Goal: Book appointment/travel/reservation

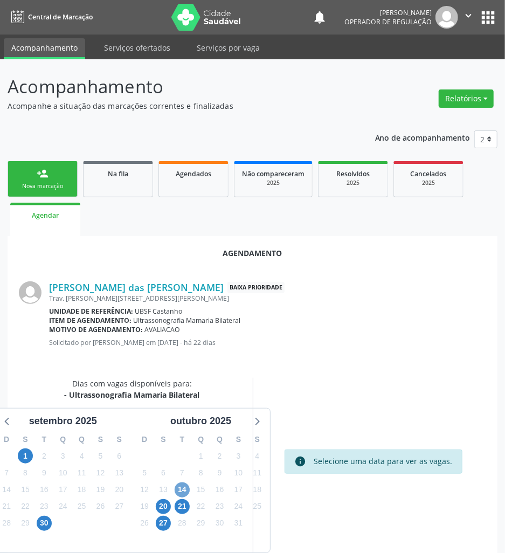
click at [184, 493] on span "14" at bounding box center [182, 489] width 15 height 15
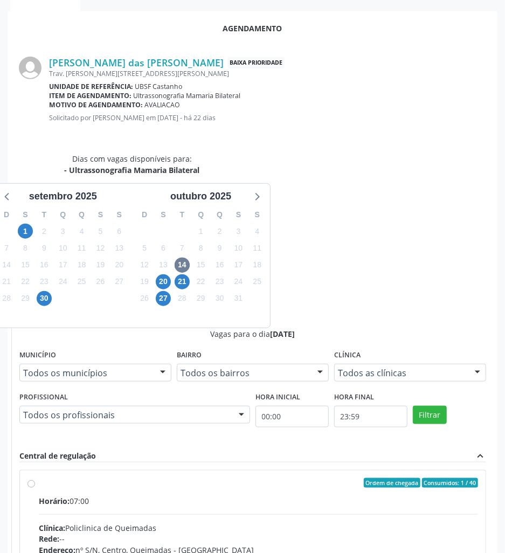
scroll to position [171, 0]
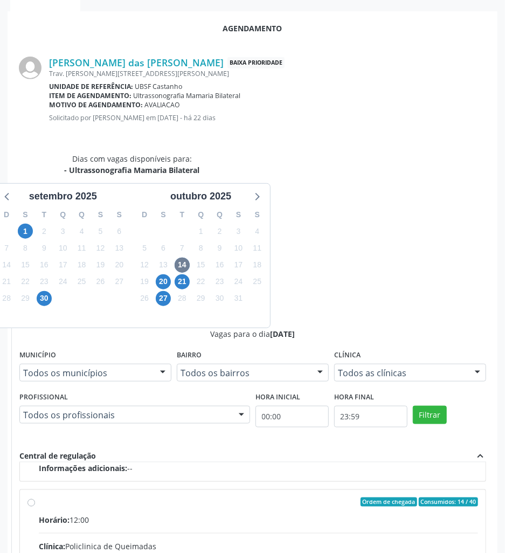
click at [35, 497] on input "Ordem de chegada Consumidos: 14 / 40 Horário: 12:00 Clínica: Policlinica de Que…" at bounding box center [31, 502] width 8 height 10
radio input "true"
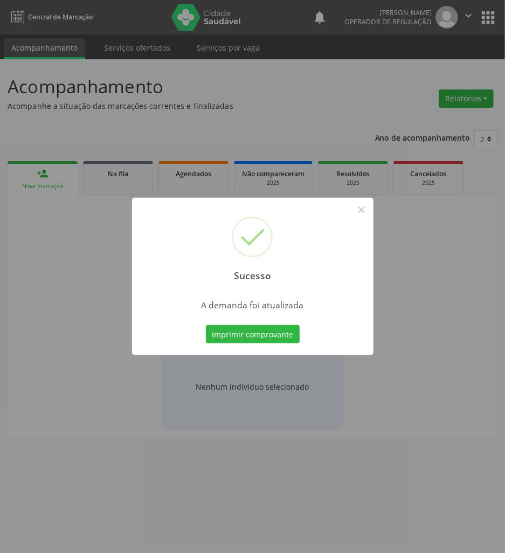
scroll to position [0, 0]
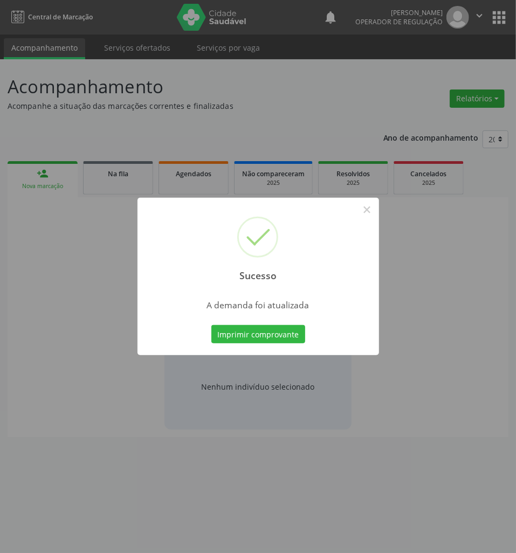
click at [277, 323] on div "Imprimir comprovante Cancel" at bounding box center [258, 334] width 99 height 23
click at [282, 330] on button "Imprimir comprovante" at bounding box center [258, 334] width 94 height 18
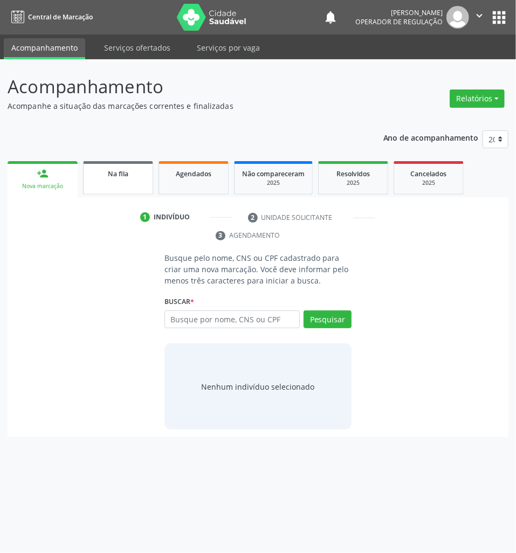
click at [115, 171] on span "Na fila" at bounding box center [118, 173] width 20 height 9
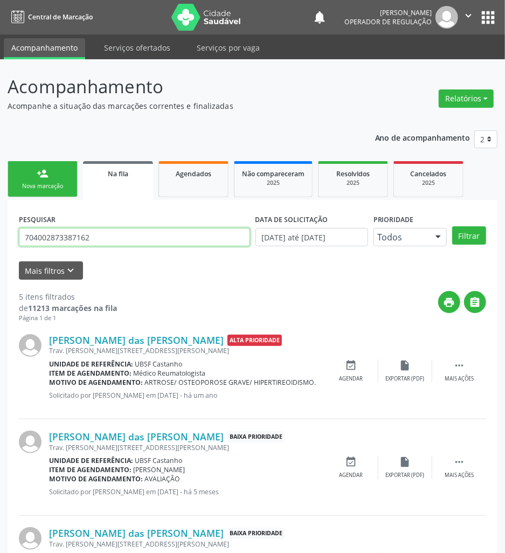
click at [153, 245] on input "704002873387162" at bounding box center [134, 237] width 231 height 18
click at [154, 246] on input "704002873387162" at bounding box center [134, 237] width 231 height 18
click at [121, 241] on input "704002873387162" at bounding box center [134, 237] width 231 height 18
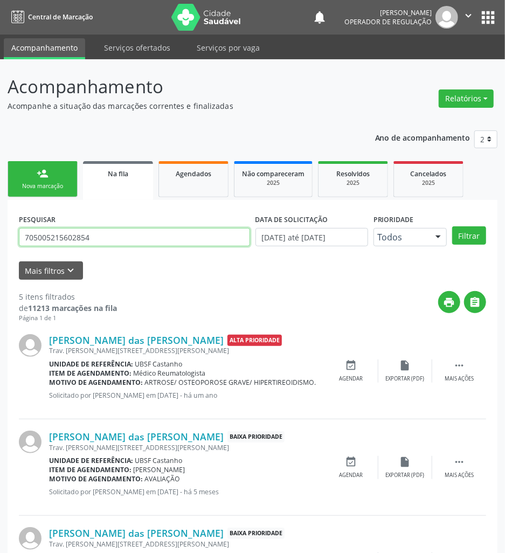
type input "705005215602854"
click at [452, 226] on button "Filtrar" at bounding box center [469, 235] width 34 height 18
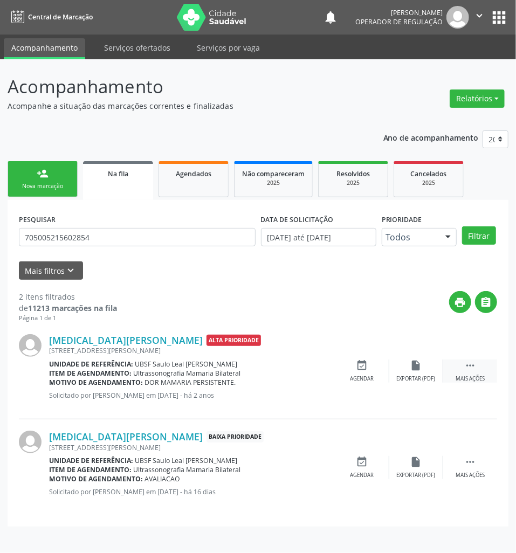
click at [467, 369] on icon "" at bounding box center [470, 365] width 12 height 12
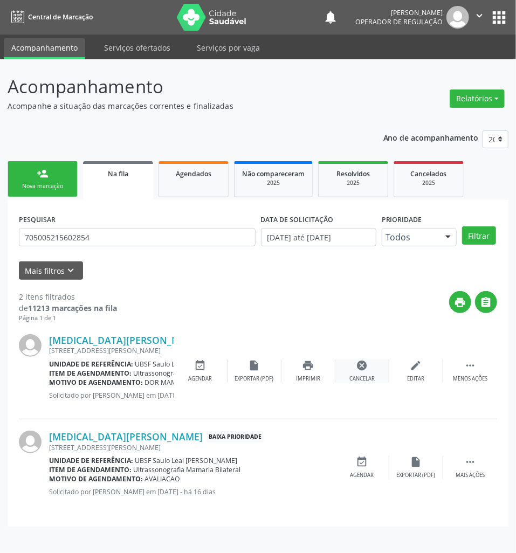
click at [364, 374] on div "cancel Cancelar" at bounding box center [362, 370] width 54 height 23
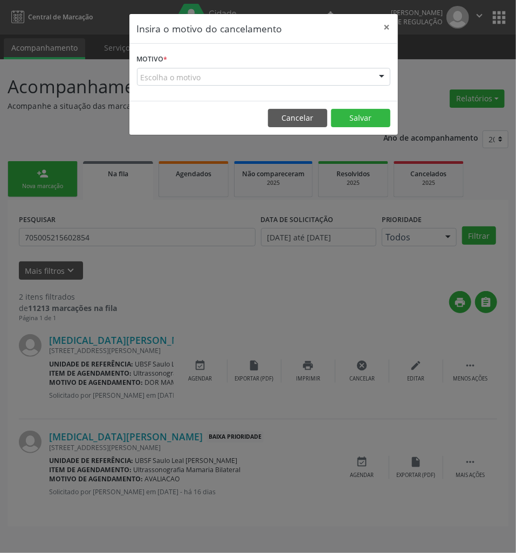
click at [334, 74] on div "Escolha o motivo" at bounding box center [263, 77] width 253 height 18
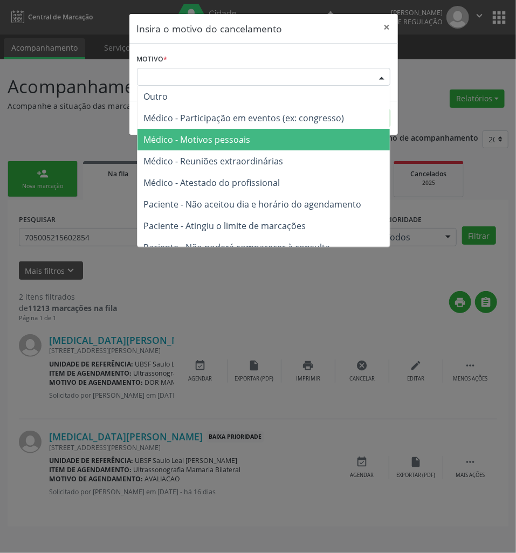
click at [313, 131] on span "Médico - Motivos pessoais" at bounding box center [263, 140] width 252 height 22
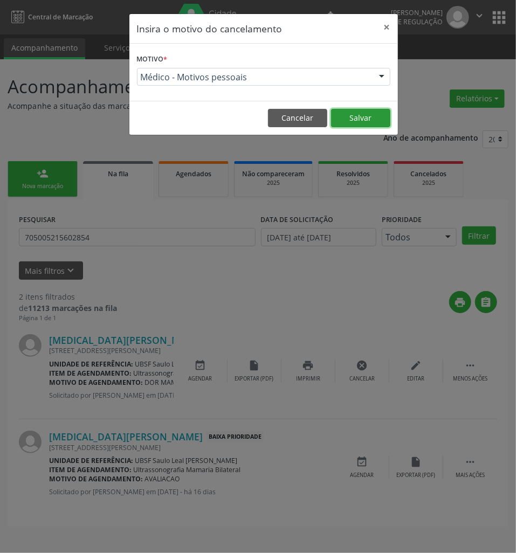
click at [342, 117] on button "Salvar" at bounding box center [360, 118] width 59 height 18
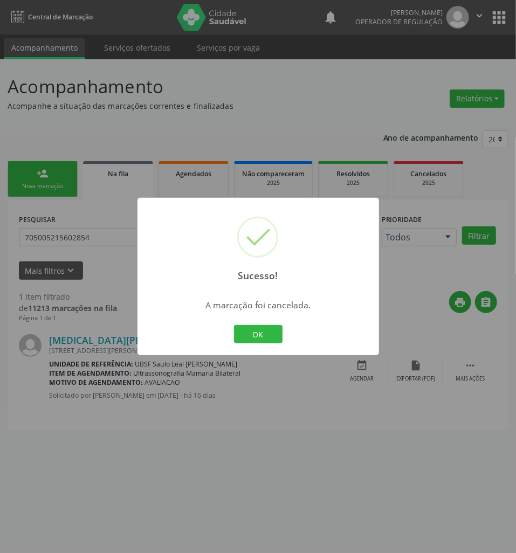
click at [254, 320] on div "Sucesso! × A marcação foi cancelada. OK Cancel" at bounding box center [257, 276] width 241 height 157
click at [252, 346] on div "Sucesso! × A marcação foi cancelada. OK Cancel" at bounding box center [257, 276] width 241 height 157
click at [254, 335] on button "OK" at bounding box center [258, 334] width 48 height 18
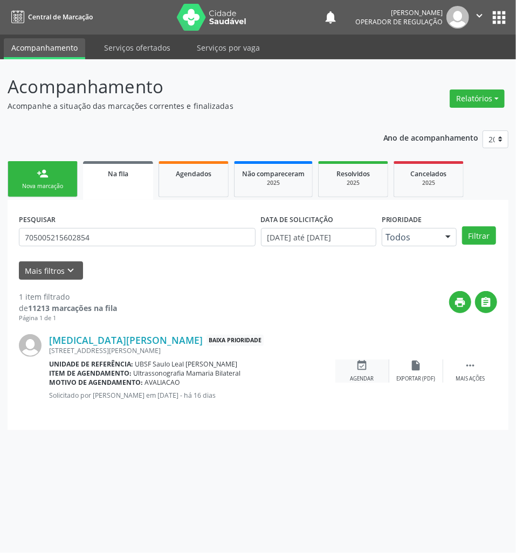
click at [383, 371] on div "event_available Agendar" at bounding box center [362, 370] width 54 height 23
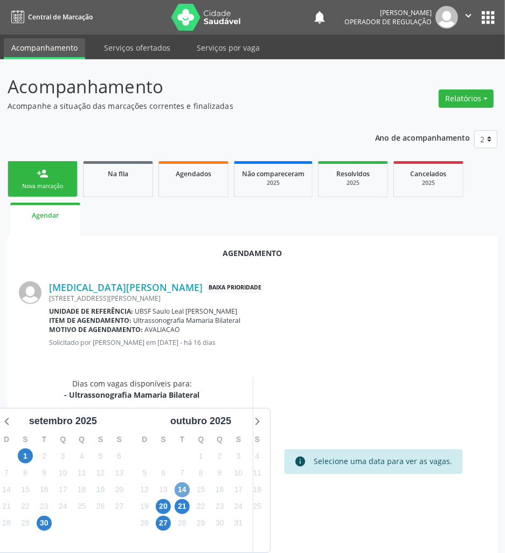
drag, startPoint x: 184, startPoint y: 486, endPoint x: 192, endPoint y: 449, distance: 37.5
click at [184, 485] on span "14" at bounding box center [182, 489] width 15 height 15
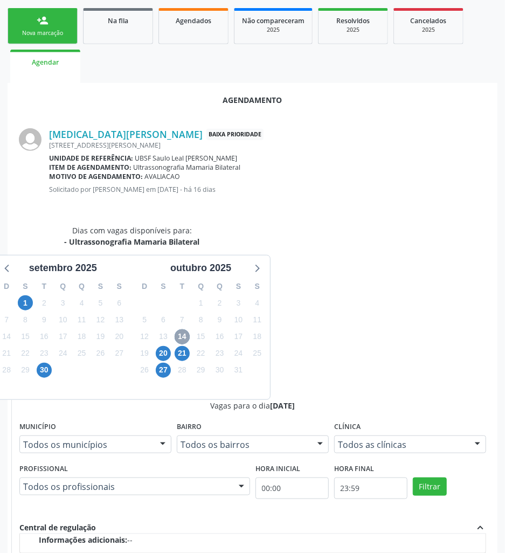
scroll to position [225, 0]
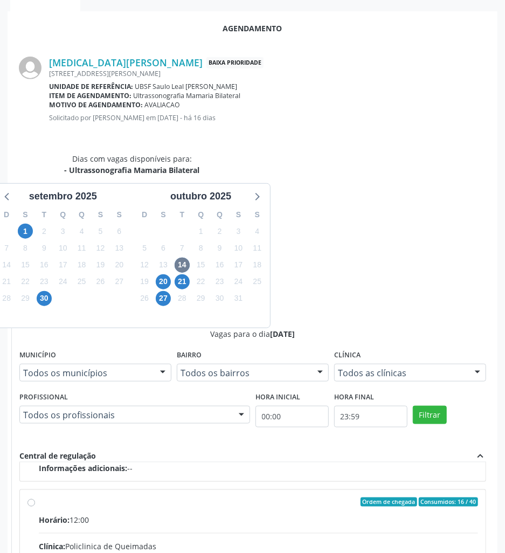
click at [35, 497] on input "Ordem de chegada Consumidos: 16 / 40 Horário: 12:00 Clínica: Policlinica de Que…" at bounding box center [31, 502] width 8 height 10
radio input "true"
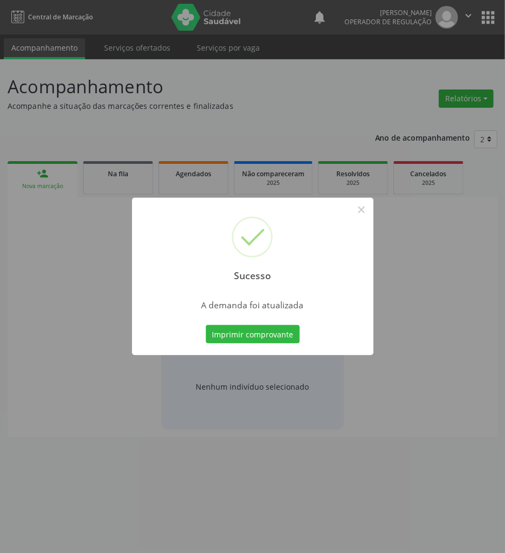
scroll to position [0, 0]
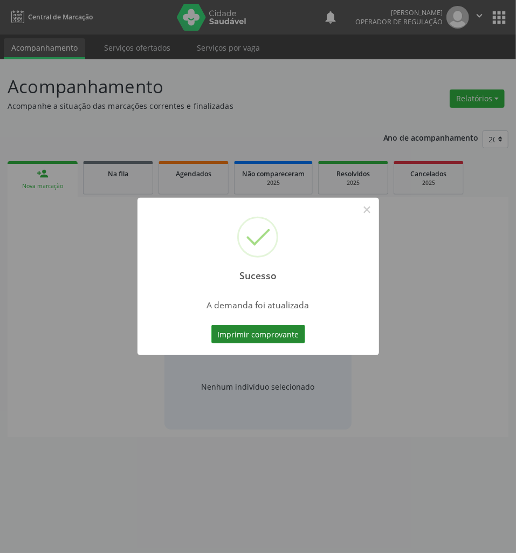
click at [272, 329] on button "Imprimir comprovante" at bounding box center [258, 334] width 94 height 18
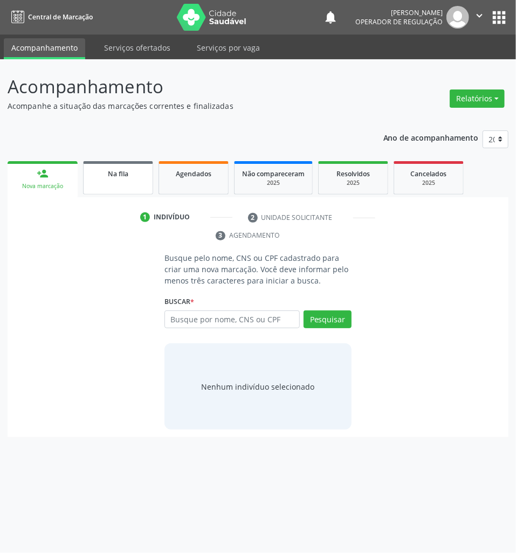
click at [92, 177] on div "Na fila" at bounding box center [118, 173] width 54 height 11
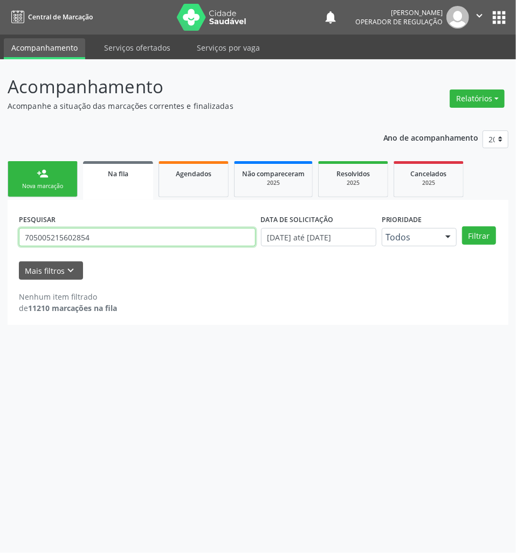
click at [107, 242] on input "705005215602854" at bounding box center [137, 237] width 237 height 18
type input "703600096595632"
click at [462, 226] on button "Filtrar" at bounding box center [479, 235] width 34 height 18
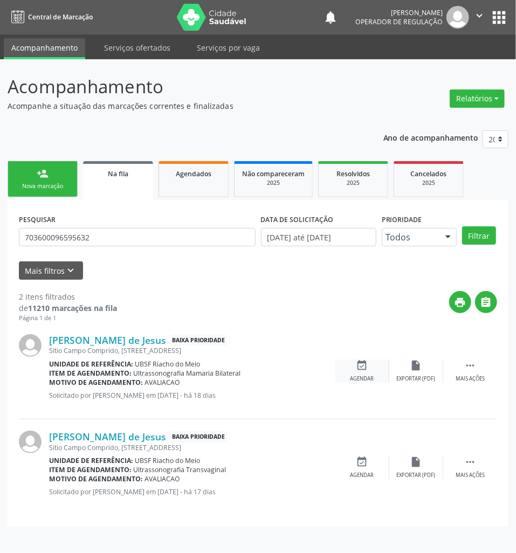
click at [378, 373] on div "event_available Agendar" at bounding box center [362, 370] width 54 height 23
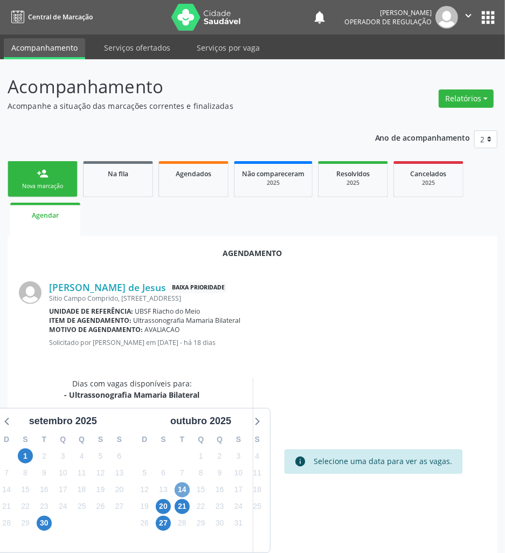
click at [182, 486] on span "14" at bounding box center [182, 489] width 15 height 15
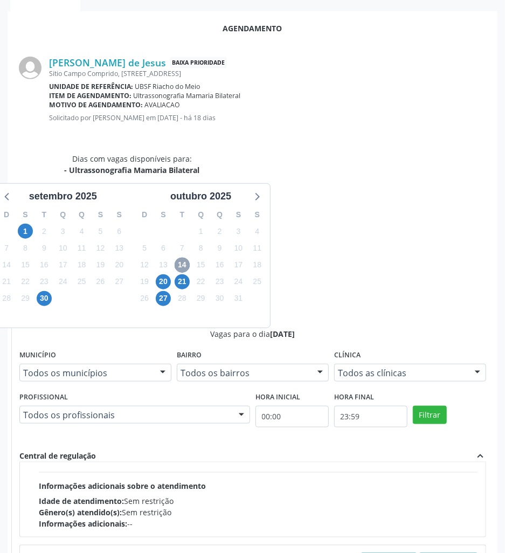
scroll to position [171, 0]
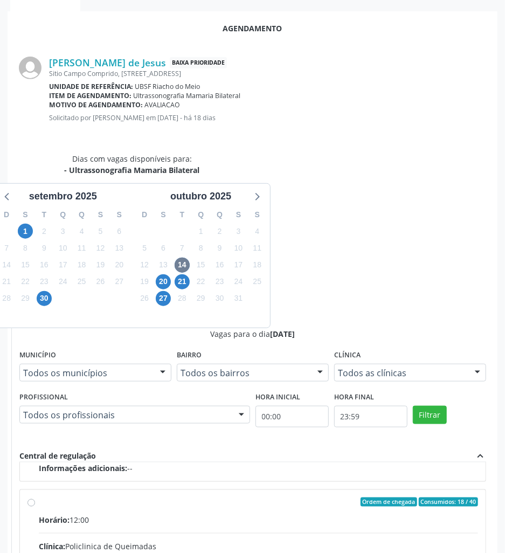
click at [35, 497] on input "Ordem de chegada Consumidos: 18 / 40 Horário: 12:00 Clínica: Policlinica de Que…" at bounding box center [31, 502] width 8 height 10
radio input "true"
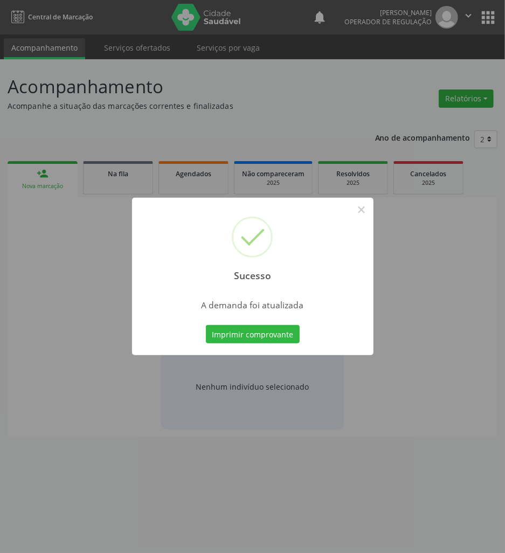
scroll to position [0, 0]
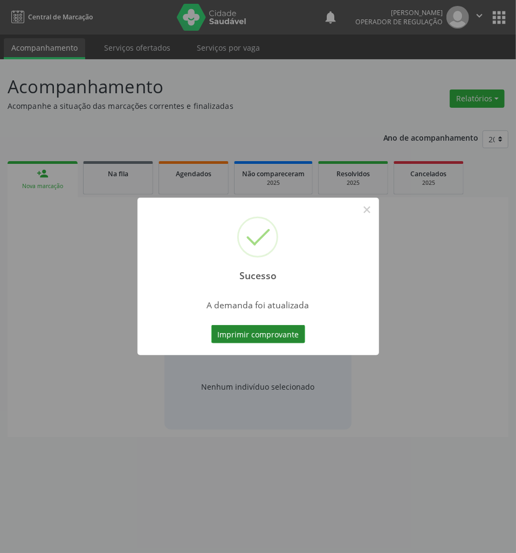
click at [289, 334] on button "Imprimir comprovante" at bounding box center [258, 334] width 94 height 18
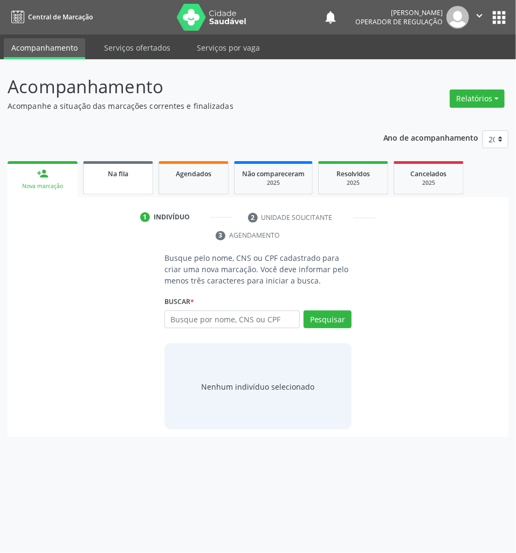
click at [110, 171] on span "Na fila" at bounding box center [118, 173] width 20 height 9
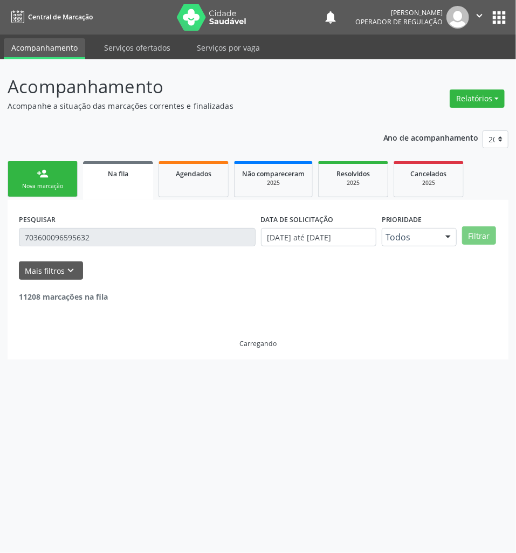
click at [164, 240] on input "703600096595632" at bounding box center [137, 237] width 237 height 18
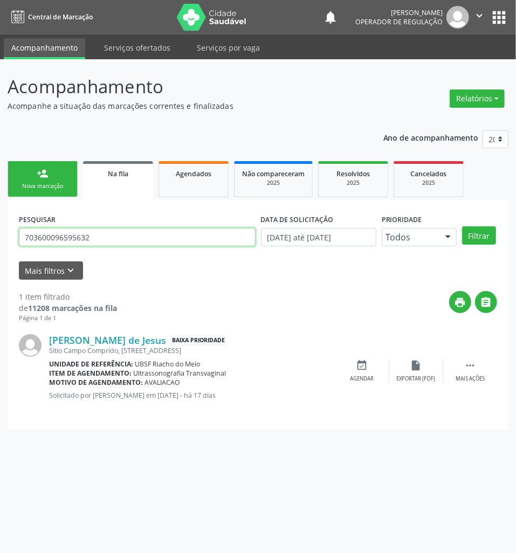
click at [164, 240] on input "703600096595632" at bounding box center [137, 237] width 237 height 18
click at [165, 241] on input "703600096595632" at bounding box center [137, 237] width 237 height 18
type input "700609917603165"
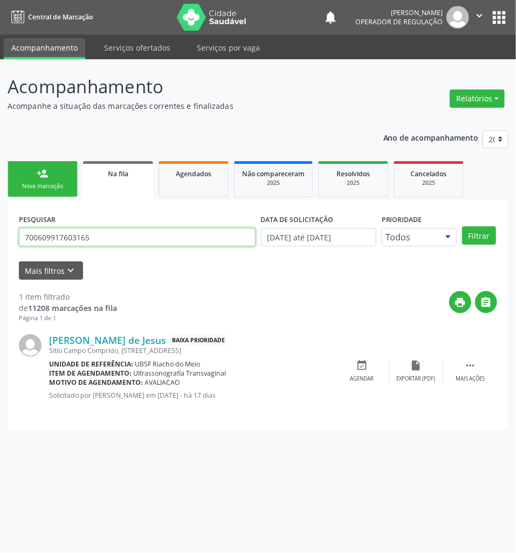
click at [462, 226] on button "Filtrar" at bounding box center [479, 235] width 34 height 18
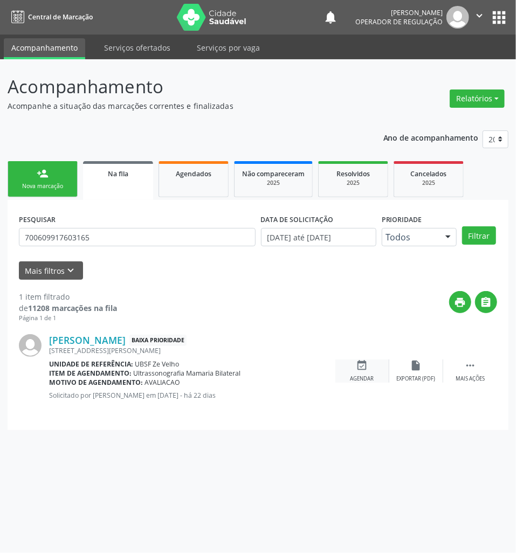
drag, startPoint x: 363, startPoint y: 364, endPoint x: 505, endPoint y: 388, distance: 144.2
click at [364, 364] on icon "event_available" at bounding box center [362, 365] width 12 height 12
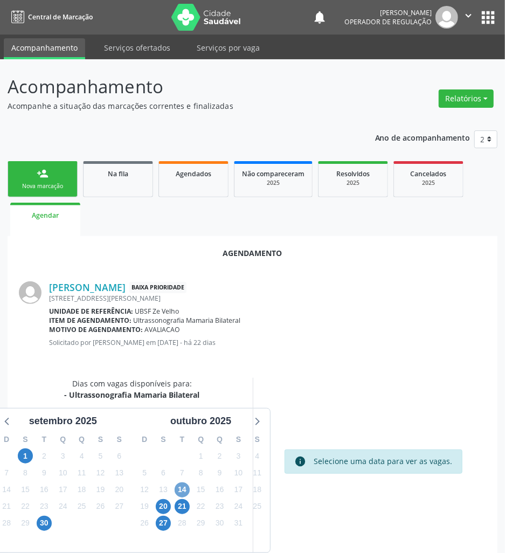
click at [181, 484] on span "14" at bounding box center [182, 489] width 15 height 15
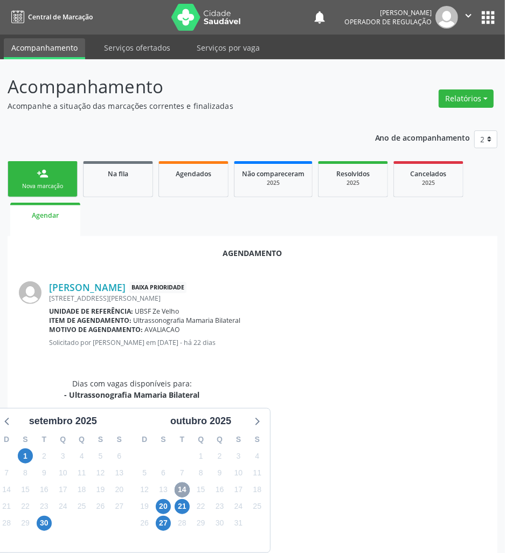
scroll to position [225, 0]
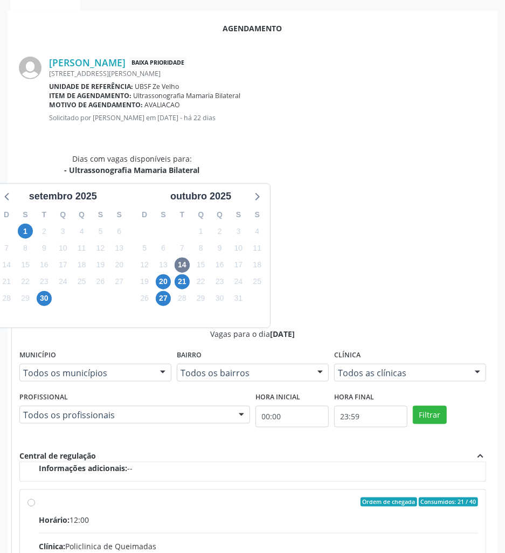
click at [369, 552] on div "Rede: --" at bounding box center [258, 557] width 439 height 11
click at [35, 497] on input "Ordem de chegada Consumidos: 21 / 40 Horário: 12:00 Clínica: Policlinica de Que…" at bounding box center [31, 502] width 8 height 10
radio input "true"
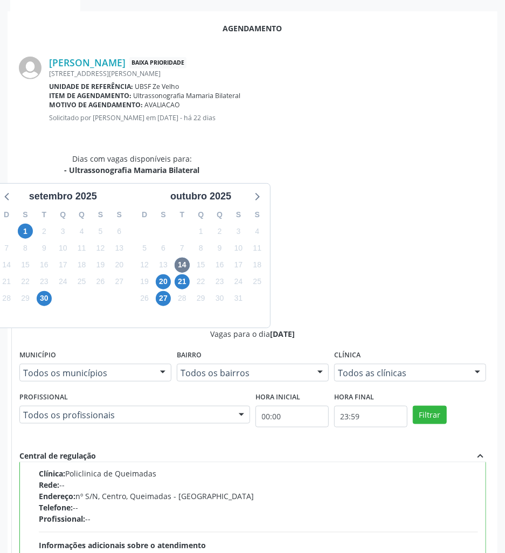
scroll to position [244, 0]
click at [489, 526] on div "Agendamento Márcia Suely Santos Barbosa Baixa Prioridade Rua Cassimiro Alves, S…" at bounding box center [253, 363] width 490 height 704
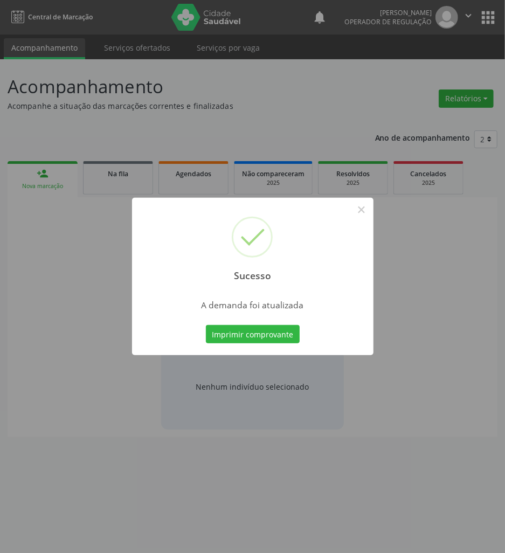
scroll to position [0, 0]
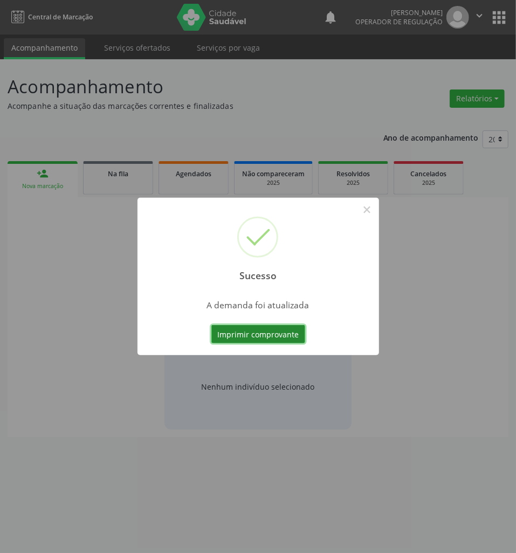
click at [266, 342] on button "Imprimir comprovante" at bounding box center [258, 334] width 94 height 18
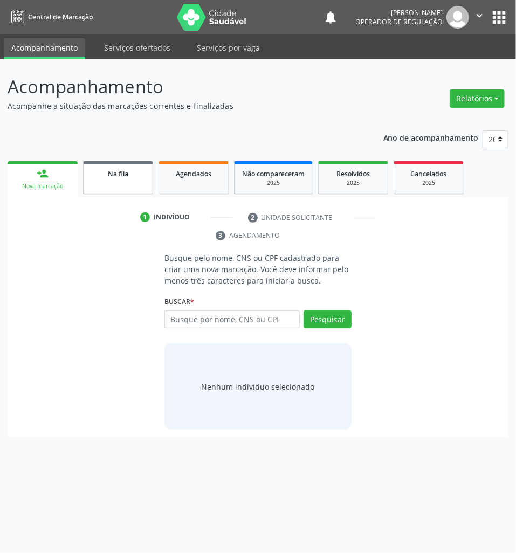
click at [134, 178] on div "Na fila" at bounding box center [118, 173] width 54 height 11
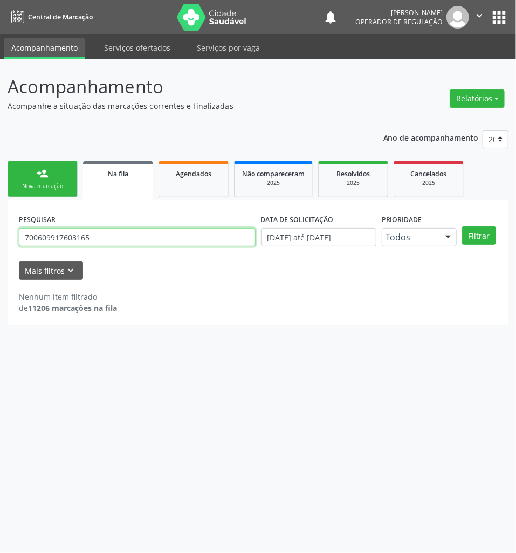
click at [94, 238] on input "700609917603165" at bounding box center [137, 237] width 237 height 18
click at [63, 234] on input "700609917603165" at bounding box center [137, 237] width 237 height 18
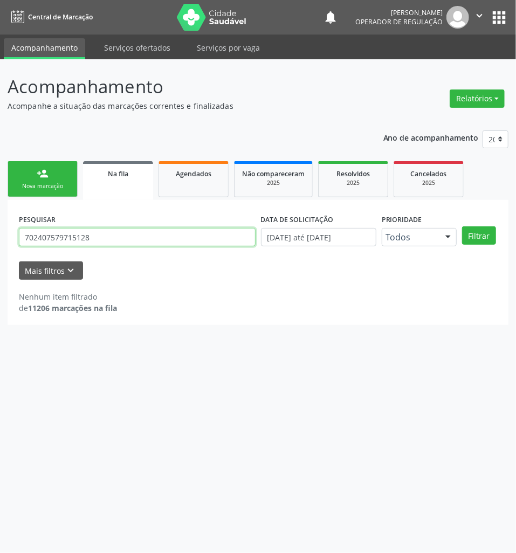
type input "702407579715128"
click at [462, 226] on button "Filtrar" at bounding box center [479, 235] width 34 height 18
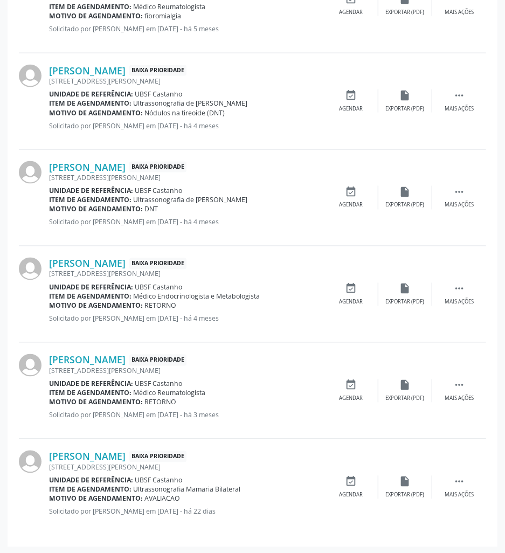
scroll to position [561, 0]
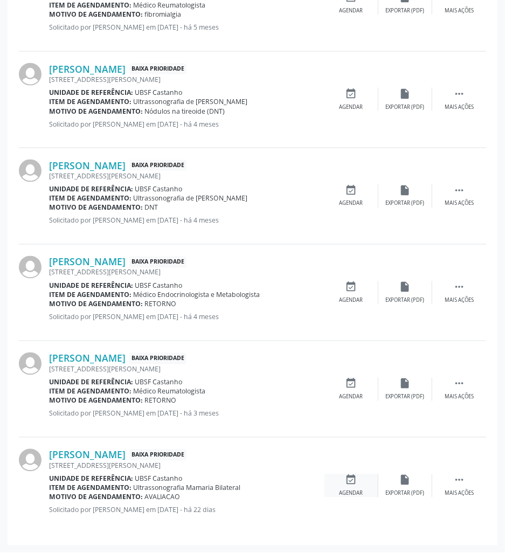
click at [357, 490] on div "Agendar" at bounding box center [351, 494] width 24 height 8
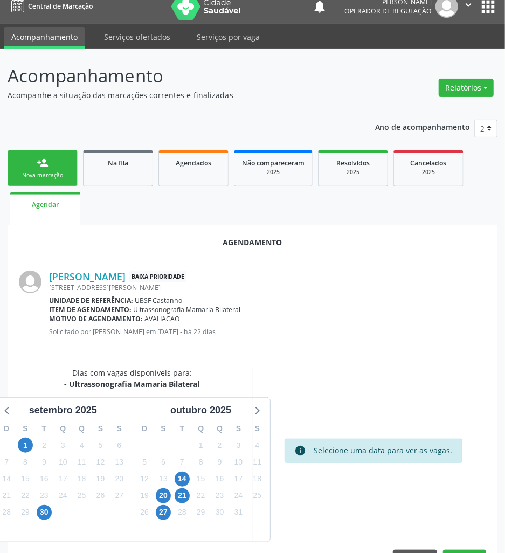
scroll to position [44, 0]
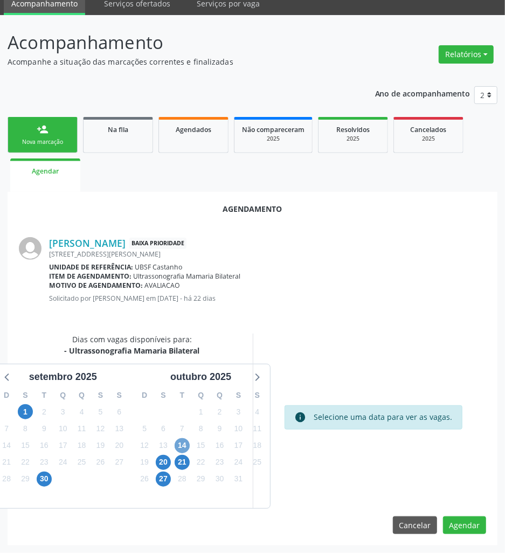
click at [188, 441] on span "14" at bounding box center [182, 445] width 15 height 15
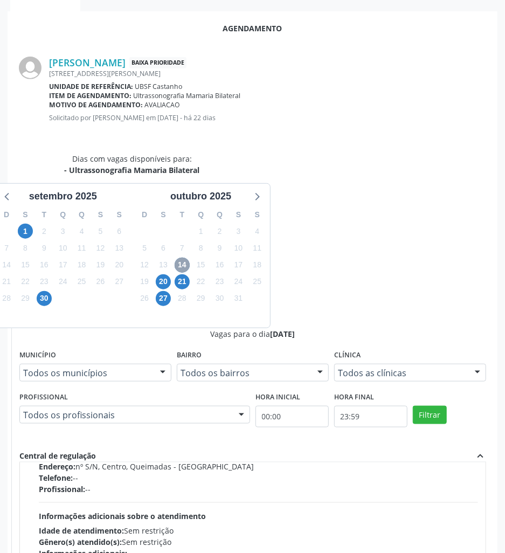
scroll to position [171, 0]
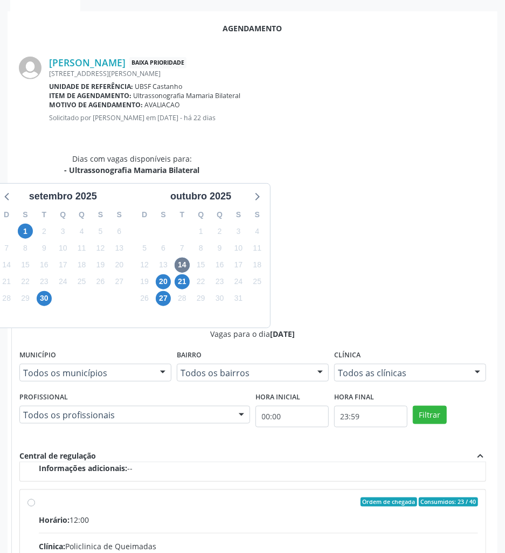
click at [35, 497] on input "Ordem de chegada Consumidos: 23 / 40 Horário: 12:00 Clínica: Policlinica de Que…" at bounding box center [31, 502] width 8 height 10
radio input "true"
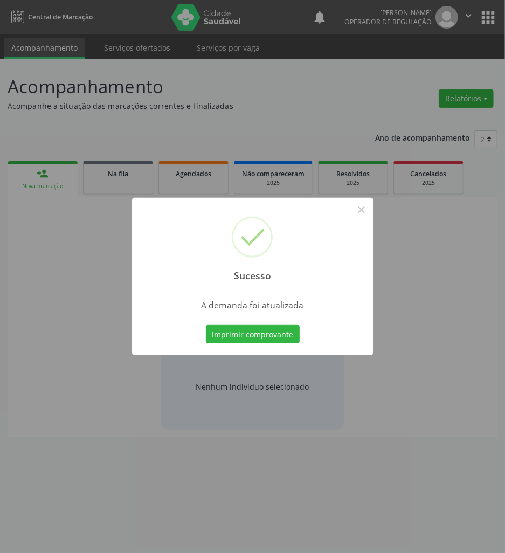
scroll to position [0, 0]
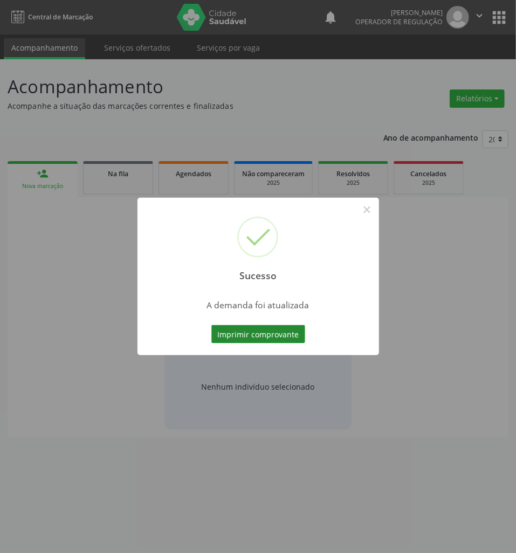
click at [283, 334] on button "Imprimir comprovante" at bounding box center [258, 334] width 94 height 18
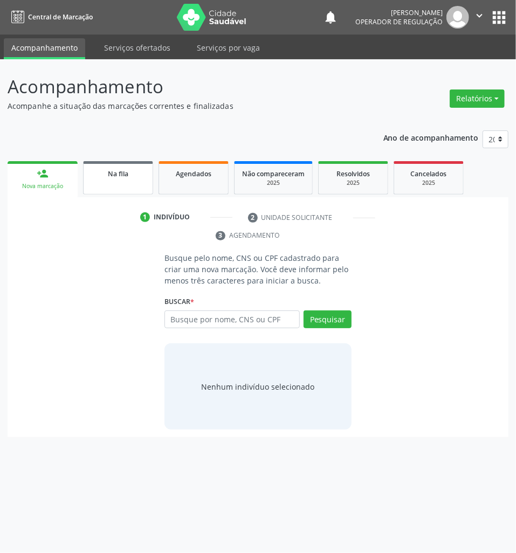
click at [105, 164] on link "Na fila" at bounding box center [118, 177] width 70 height 33
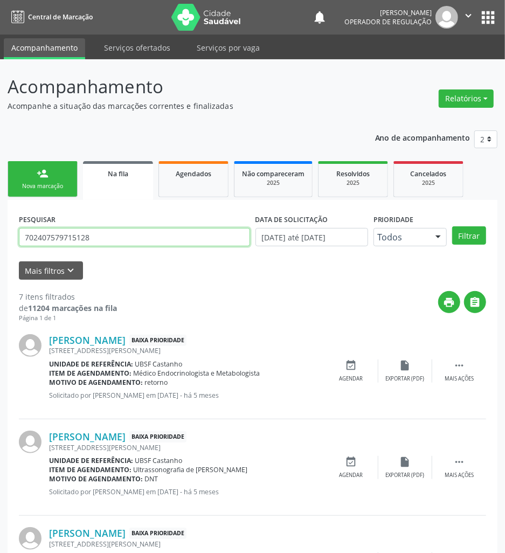
click at [128, 233] on input "702407579715128" at bounding box center [134, 237] width 231 height 18
type input "700306920033331"
click at [452, 226] on button "Filtrar" at bounding box center [469, 235] width 34 height 18
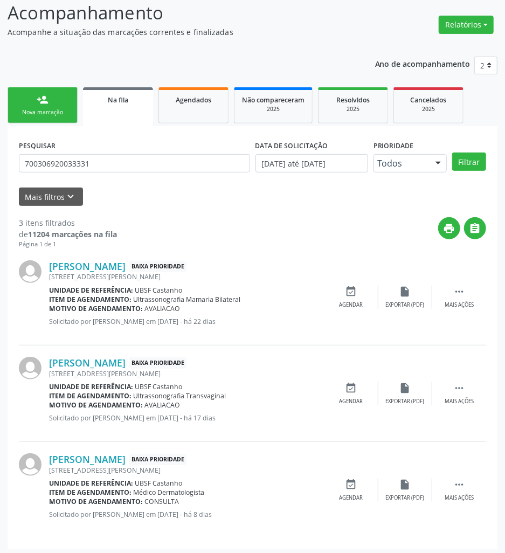
scroll to position [78, 0]
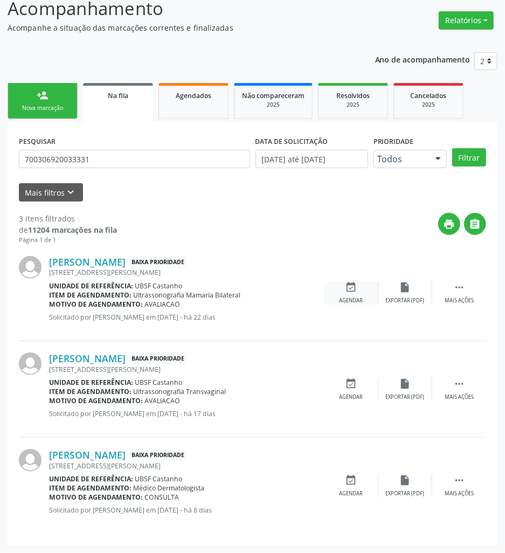
click at [353, 292] on icon "event_available" at bounding box center [351, 287] width 12 height 12
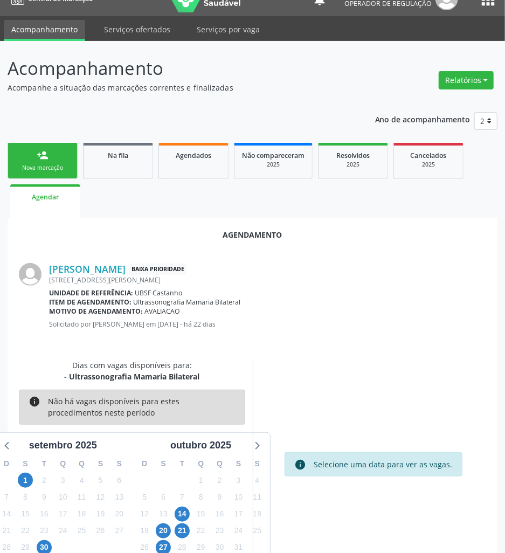
scroll to position [44, 0]
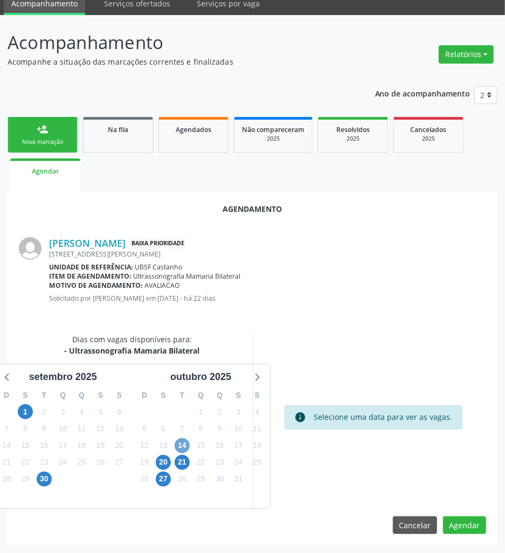
click at [182, 442] on span "14" at bounding box center [182, 445] width 15 height 15
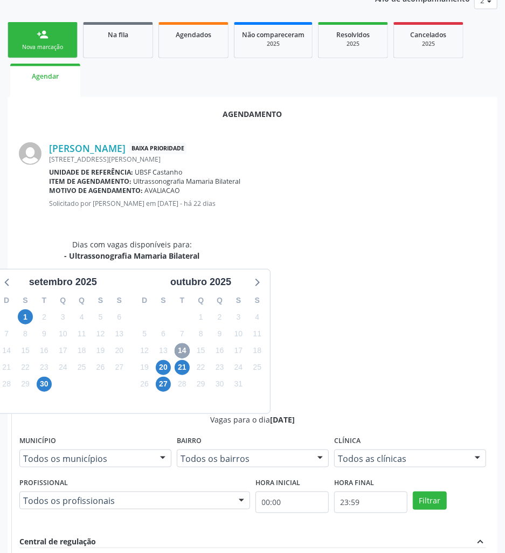
scroll to position [225, 0]
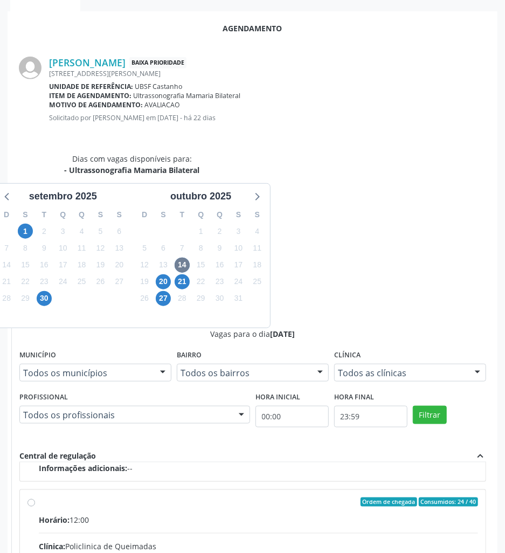
click at [35, 497] on input "Ordem de chegada Consumidos: 24 / 40 Horário: 12:00 Clínica: Policlinica de Que…" at bounding box center [31, 502] width 8 height 10
radio input "true"
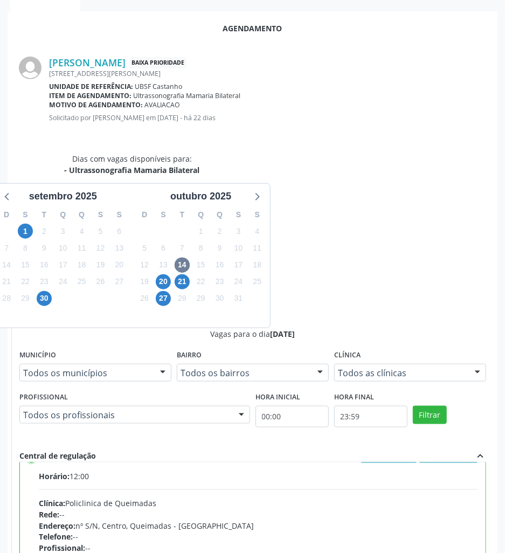
scroll to position [244, 0]
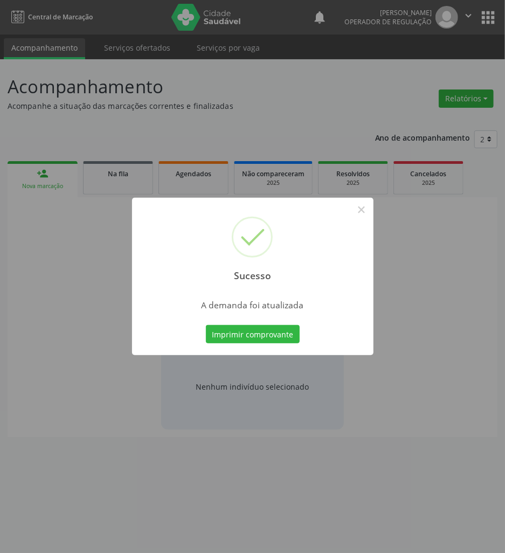
scroll to position [0, 0]
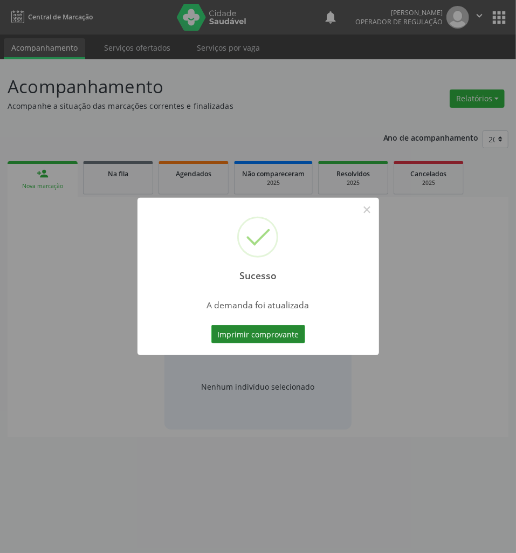
click at [238, 341] on button "Imprimir comprovante" at bounding box center [258, 334] width 94 height 18
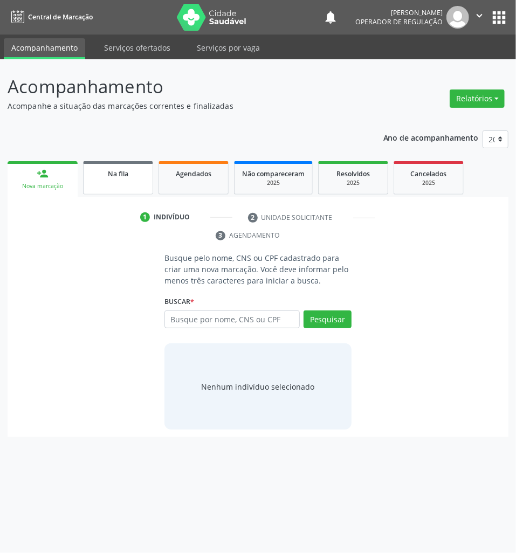
click at [119, 178] on div "Na fila" at bounding box center [118, 173] width 54 height 11
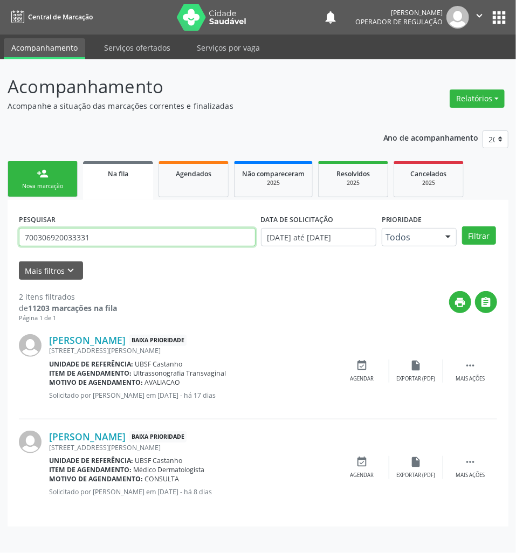
click at [91, 239] on input "700306920033331" at bounding box center [137, 237] width 237 height 18
type input "702509386299530"
click at [462, 226] on button "Filtrar" at bounding box center [479, 235] width 34 height 18
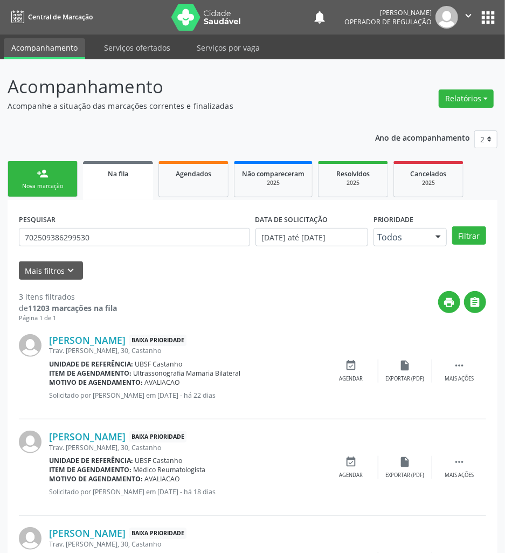
scroll to position [78, 0]
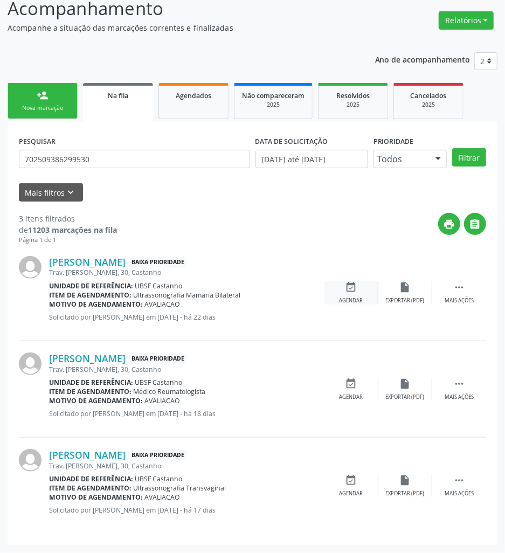
click at [344, 291] on div "event_available Agendar" at bounding box center [351, 292] width 54 height 23
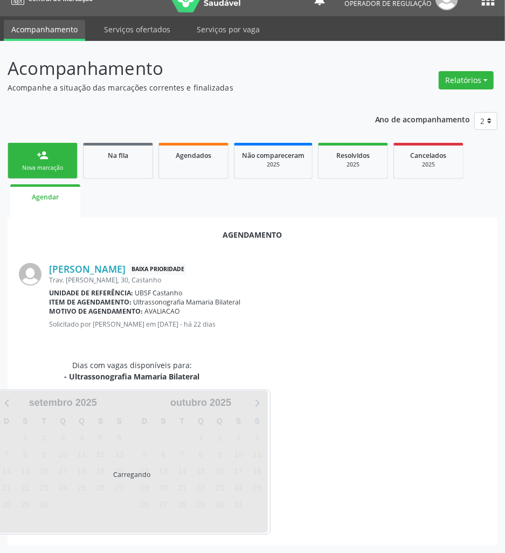
scroll to position [44, 0]
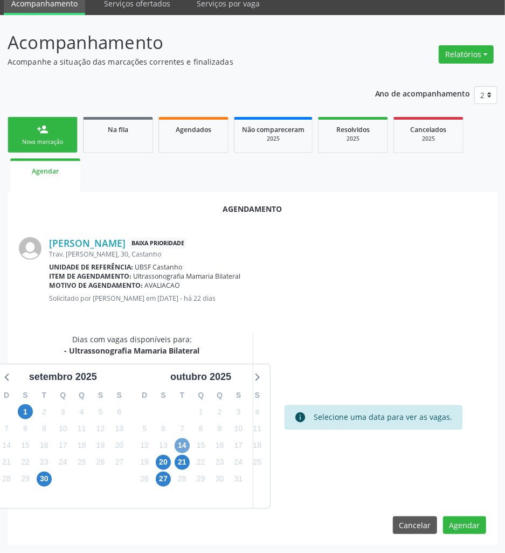
click at [184, 441] on span "14" at bounding box center [182, 445] width 15 height 15
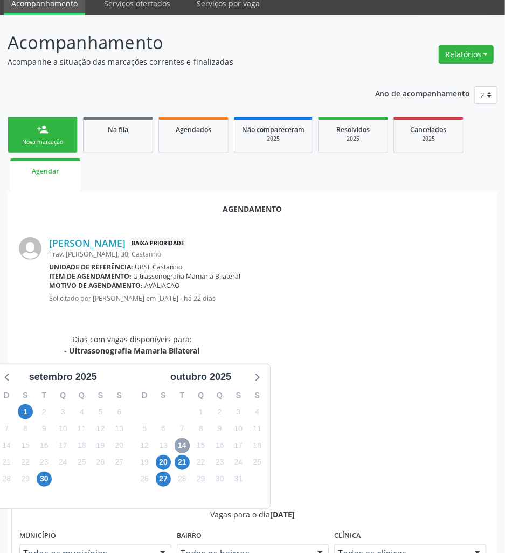
scroll to position [171, 0]
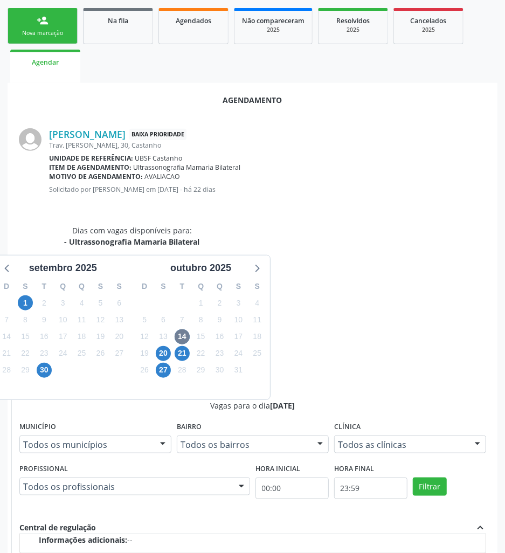
radio input "true"
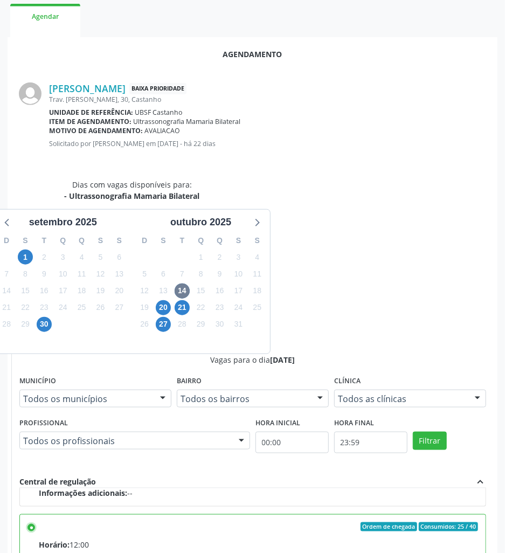
scroll to position [225, 0]
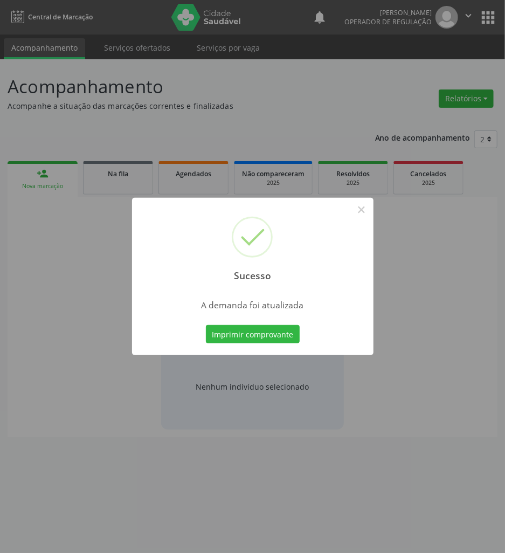
scroll to position [0, 0]
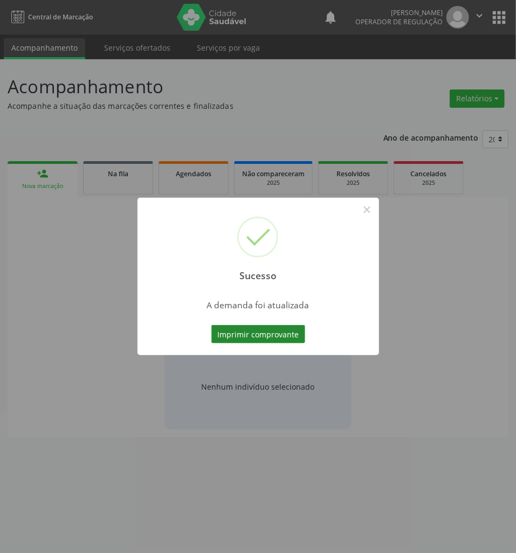
click at [275, 341] on button "Imprimir comprovante" at bounding box center [258, 334] width 94 height 18
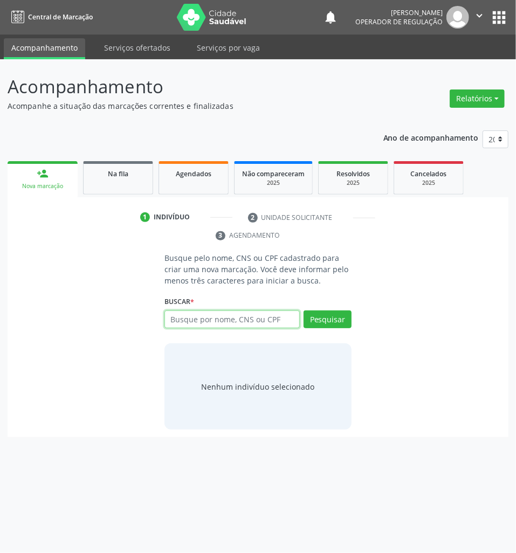
click at [219, 323] on input "text" at bounding box center [231, 319] width 135 height 18
type input "70"
click at [123, 180] on link "Na fila" at bounding box center [118, 177] width 70 height 33
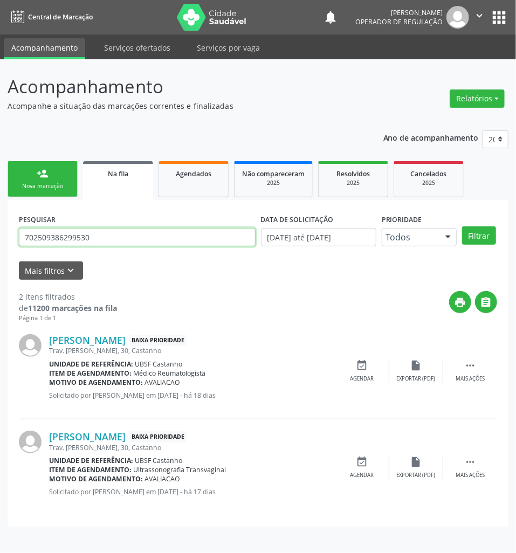
click at [199, 233] on input "702509386299530" at bounding box center [137, 237] width 237 height 18
type input "705007492478653"
click at [462, 226] on button "Filtrar" at bounding box center [479, 235] width 34 height 18
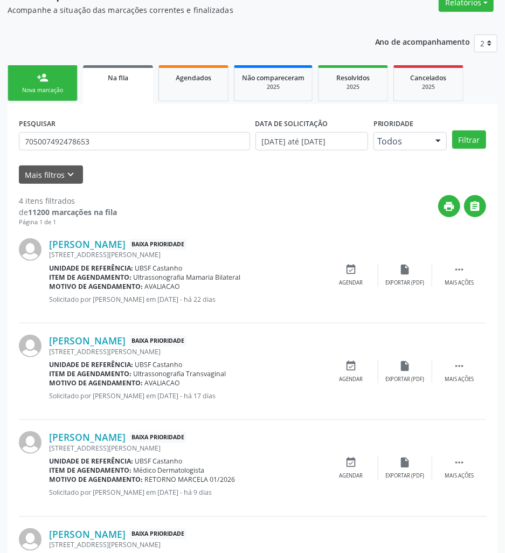
scroll to position [175, 0]
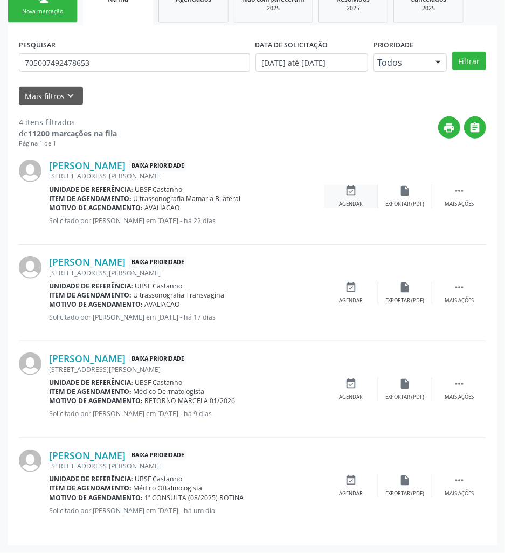
click at [361, 199] on div "event_available Agendar" at bounding box center [351, 196] width 54 height 23
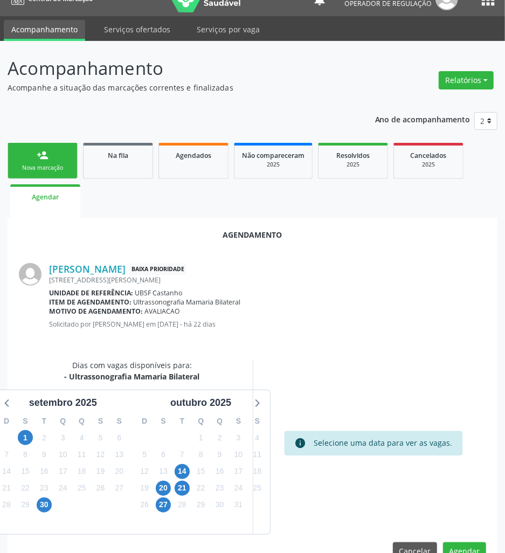
scroll to position [44, 0]
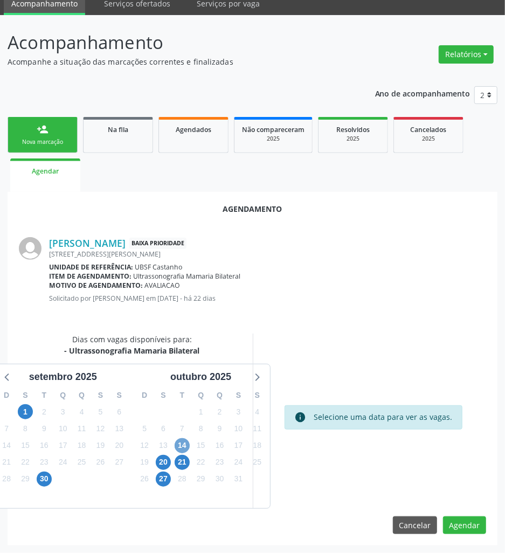
click at [186, 446] on span "14" at bounding box center [182, 445] width 15 height 15
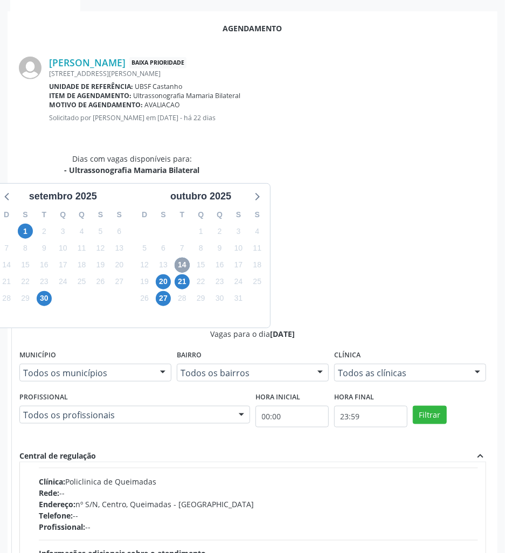
scroll to position [171, 0]
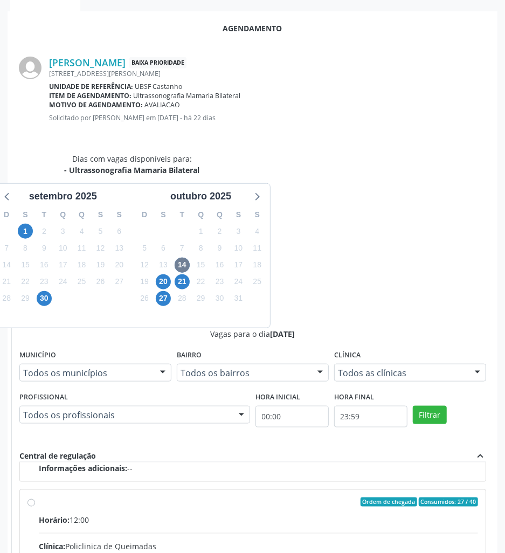
click at [35, 497] on input "Ordem de chegada Consumidos: 27 / 40 Horário: 12:00 Clínica: Policlinica de Que…" at bounding box center [31, 502] width 8 height 10
radio input "true"
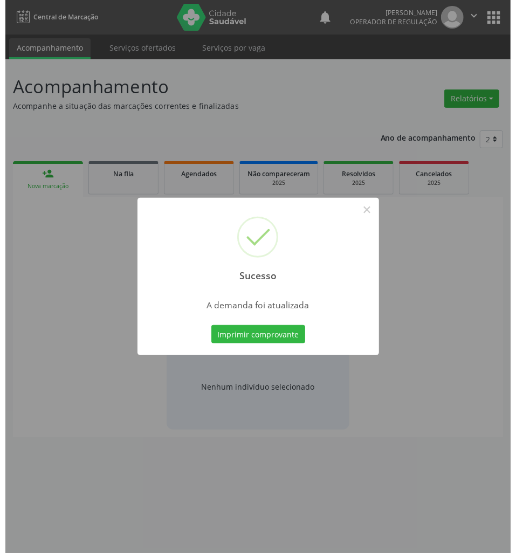
scroll to position [0, 0]
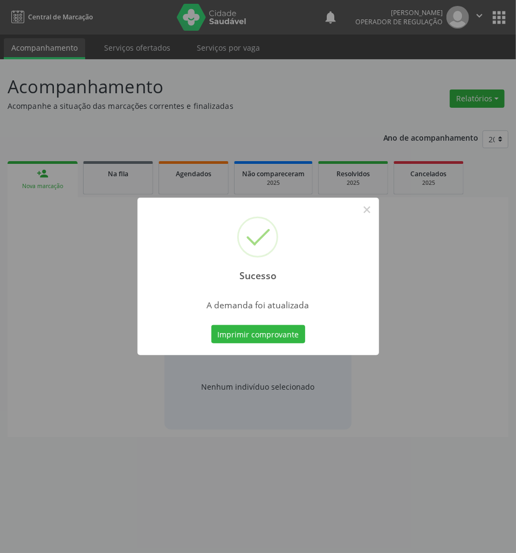
click at [281, 345] on div "Sucesso × A demanda foi atualizada Imprimir comprovante Cancel" at bounding box center [257, 276] width 241 height 157
click at [269, 335] on button "Imprimir comprovante" at bounding box center [258, 334] width 94 height 18
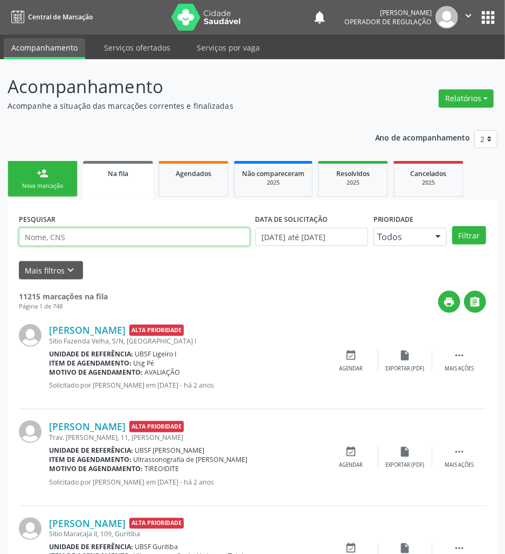
click at [126, 235] on input "text" at bounding box center [134, 237] width 231 height 18
click at [128, 240] on input "text" at bounding box center [134, 237] width 231 height 18
paste input "704002873387162"
type input "704002873387162"
click at [169, 239] on input "text" at bounding box center [134, 237] width 231 height 18
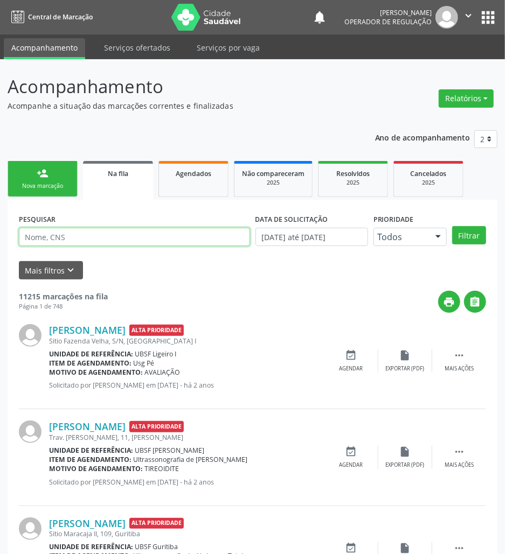
paste input "708207157974744"
type input "708207157974744"
click at [452, 226] on button "Filtrar" at bounding box center [469, 235] width 34 height 18
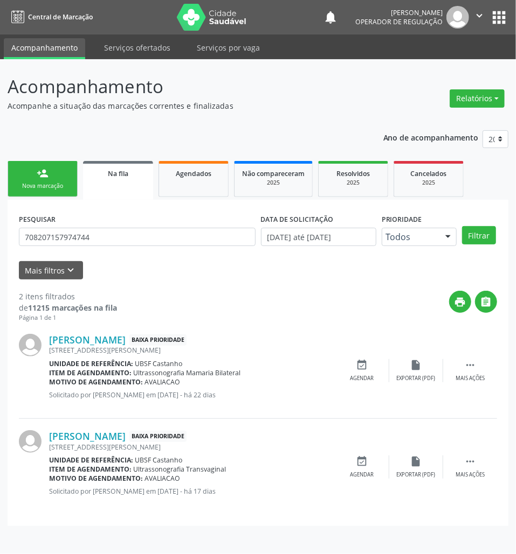
drag, startPoint x: 361, startPoint y: 360, endPoint x: 318, endPoint y: 337, distance: 49.2
click at [359, 360] on icon "event_available" at bounding box center [362, 365] width 12 height 12
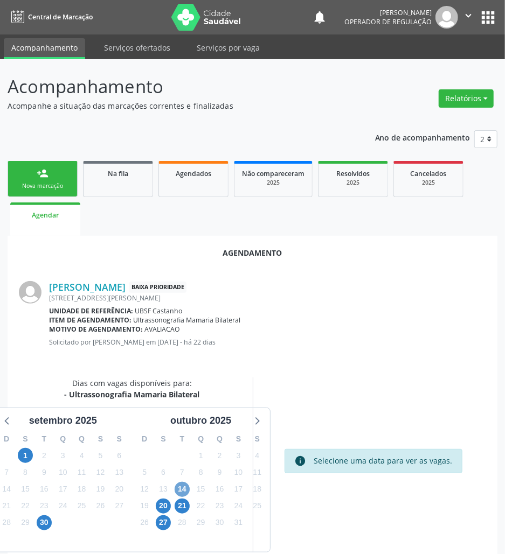
click at [182, 494] on span "14" at bounding box center [182, 489] width 15 height 15
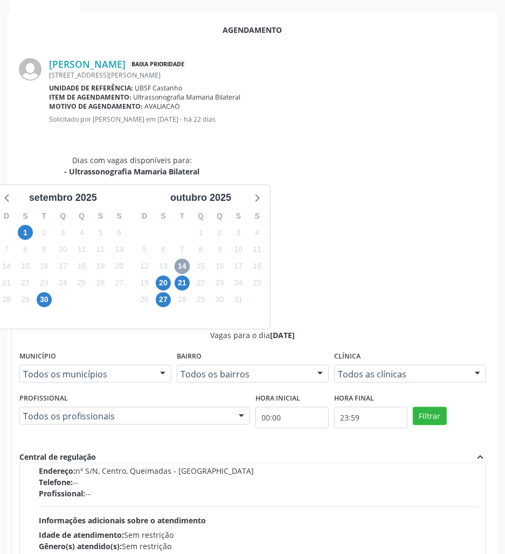
scroll to position [171, 0]
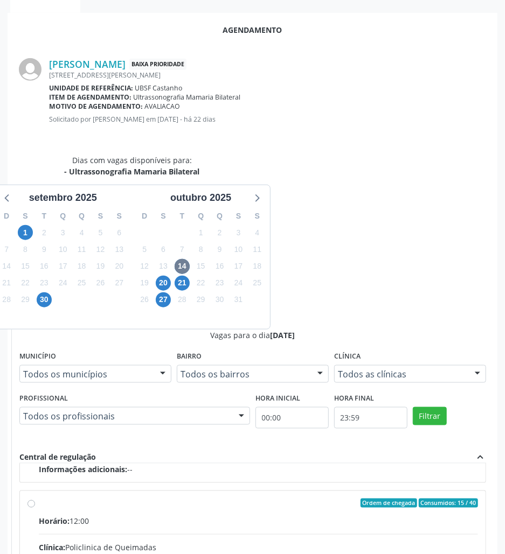
click at [35, 499] on input "Ordem de chegada Consumidos: 15 / 40 Horário: 12:00 Clínica: Policlinica de Que…" at bounding box center [31, 504] width 8 height 10
radio input "true"
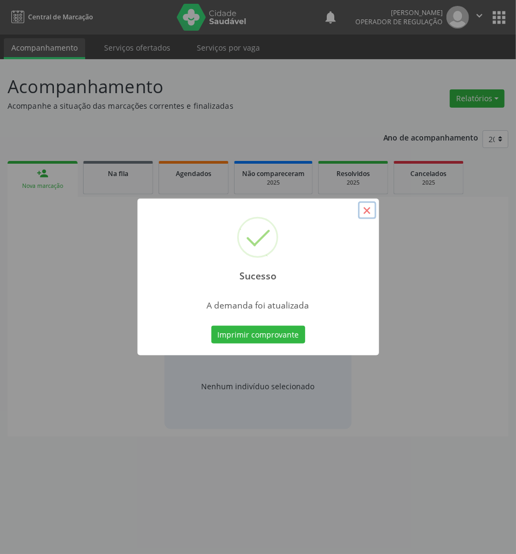
click at [362, 210] on button "×" at bounding box center [367, 211] width 18 height 18
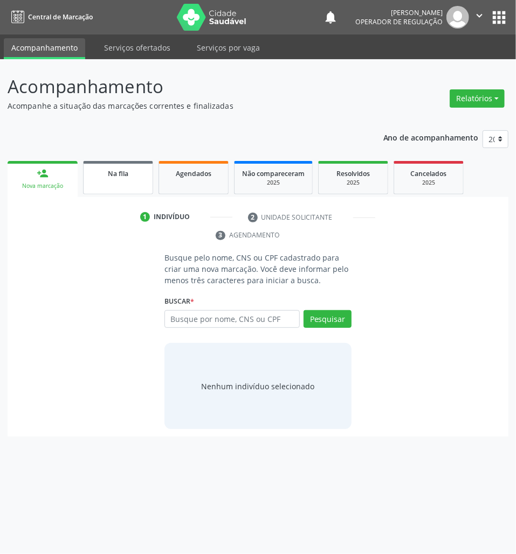
click at [126, 181] on link "Na fila" at bounding box center [118, 177] width 70 height 33
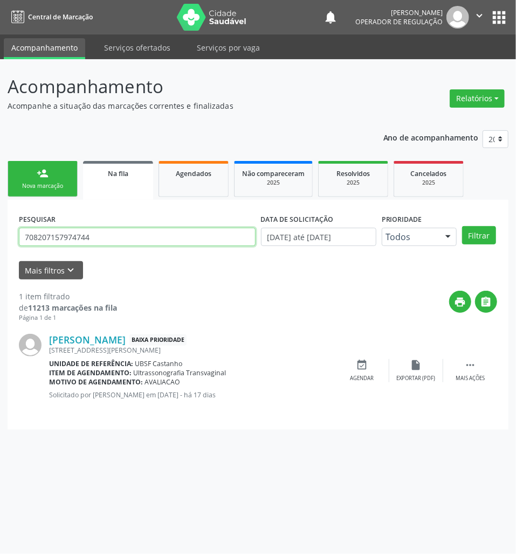
click at [98, 235] on input "708207157974744" at bounding box center [137, 237] width 237 height 18
click at [99, 235] on input "708207157974744" at bounding box center [137, 237] width 237 height 18
click at [197, 182] on link "Agendados" at bounding box center [193, 179] width 70 height 36
select select "8"
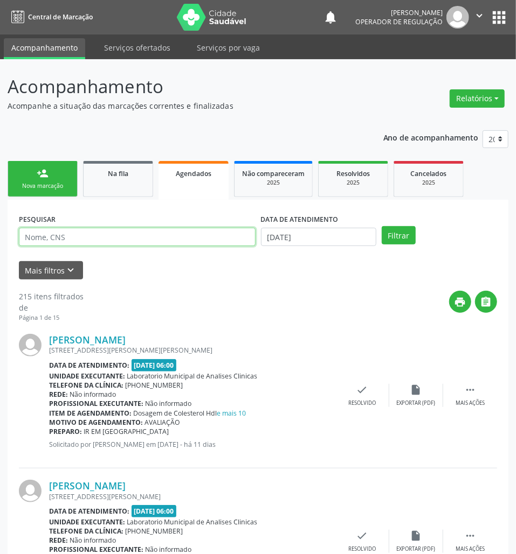
click at [174, 238] on input "text" at bounding box center [137, 237] width 237 height 18
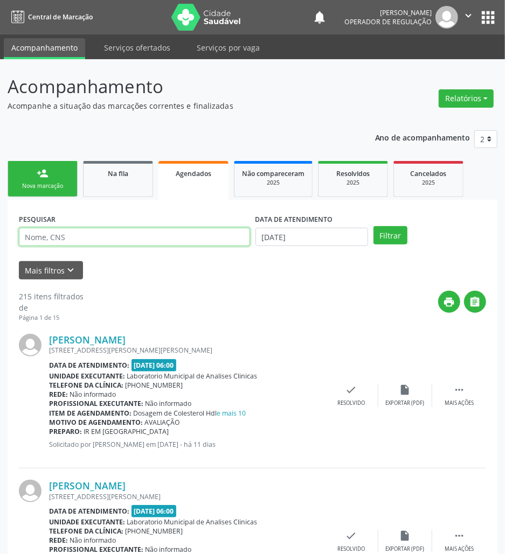
paste input "708207157974744"
type input "708207157974744"
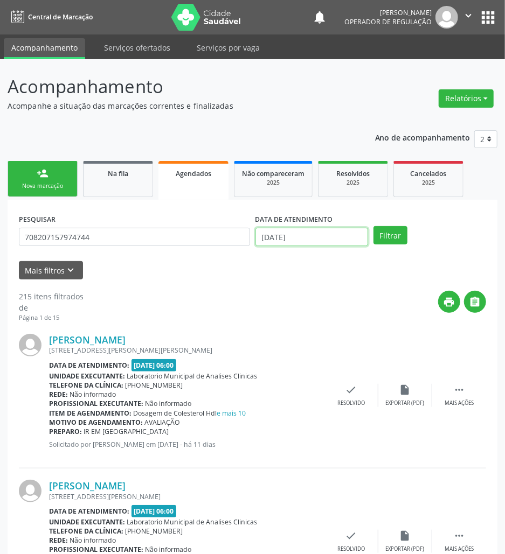
click at [304, 236] on input "[DATE]" at bounding box center [311, 237] width 113 height 18
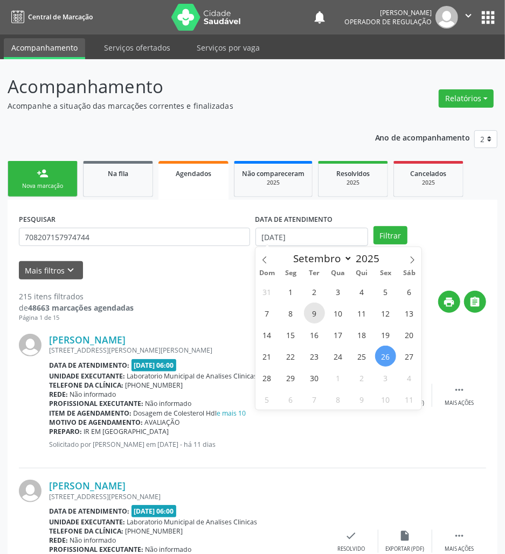
click at [322, 307] on span "9" at bounding box center [314, 313] width 21 height 21
type input "[DATE]"
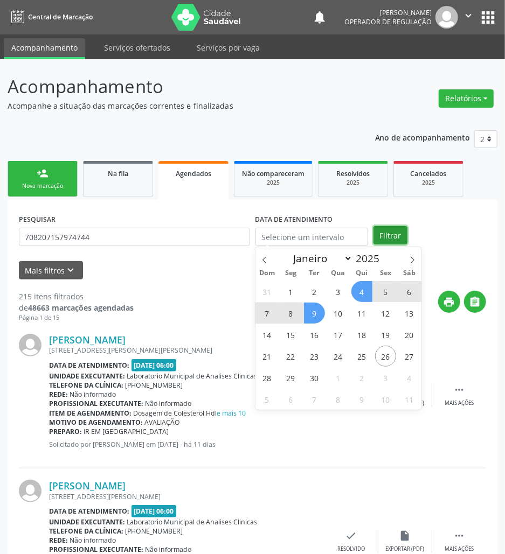
click at [392, 232] on button "Filtrar" at bounding box center [390, 235] width 34 height 18
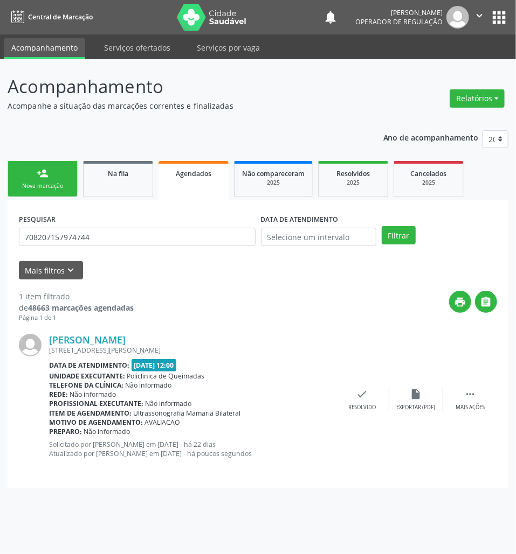
click at [474, 384] on div "[PERSON_NAME] [STREET_ADDRESS][PERSON_NAME] Data de atendimento: [DATE] 12:00 U…" at bounding box center [258, 400] width 478 height 155
click at [474, 397] on icon "" at bounding box center [470, 395] width 12 height 12
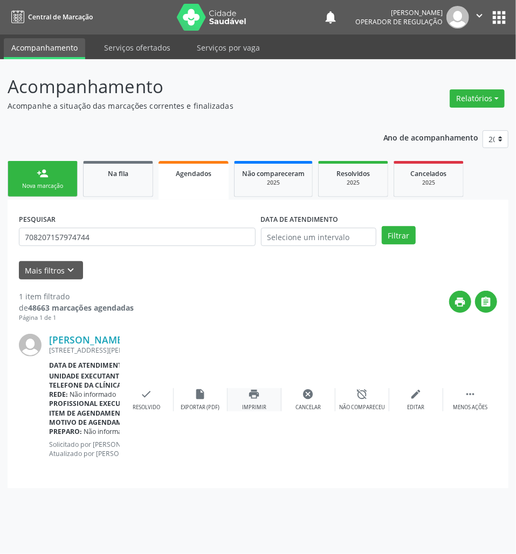
click at [267, 395] on div "print Imprimir" at bounding box center [254, 400] width 54 height 23
click at [63, 185] on div "Nova marcação" at bounding box center [43, 186] width 54 height 8
click at [110, 188] on link "Na fila" at bounding box center [118, 179] width 70 height 36
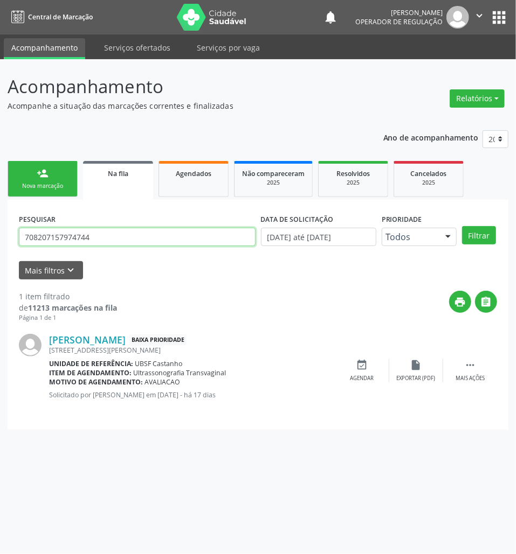
click at [93, 237] on input "708207157974744" at bounding box center [137, 237] width 237 height 18
click at [462, 226] on button "Filtrar" at bounding box center [479, 235] width 34 height 18
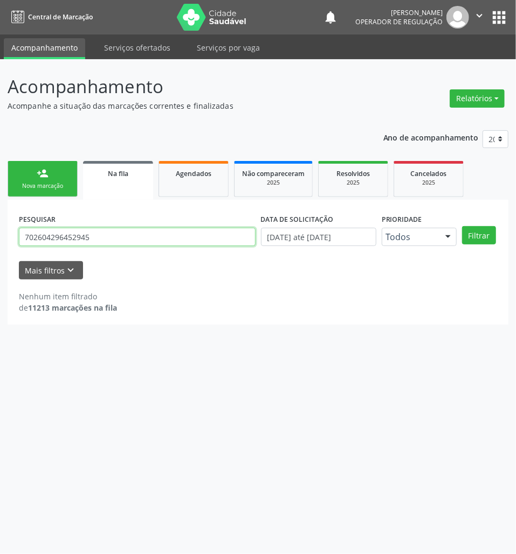
click at [121, 239] on input "702604296452945" at bounding box center [137, 237] width 237 height 18
click at [462, 226] on button "Filtrar" at bounding box center [479, 235] width 34 height 18
click at [85, 240] on input "702604296452945" at bounding box center [137, 237] width 237 height 18
type input "702604296452946"
click at [462, 226] on button "Filtrar" at bounding box center [479, 235] width 34 height 18
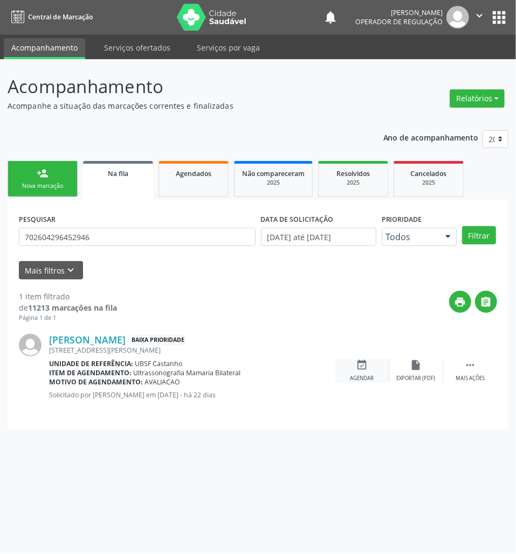
click at [353, 378] on div "Agendar" at bounding box center [362, 379] width 24 height 8
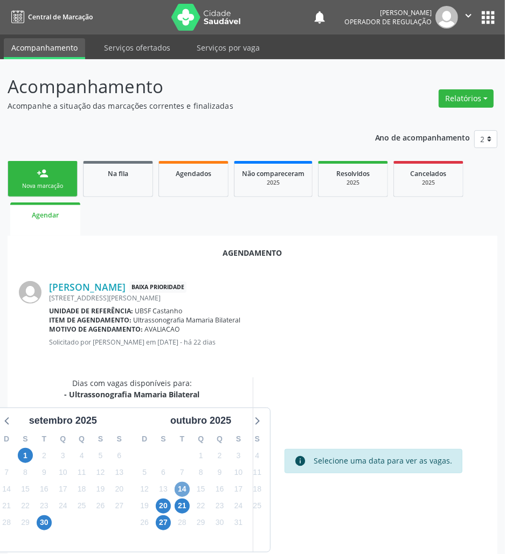
click at [180, 488] on span "14" at bounding box center [182, 489] width 15 height 15
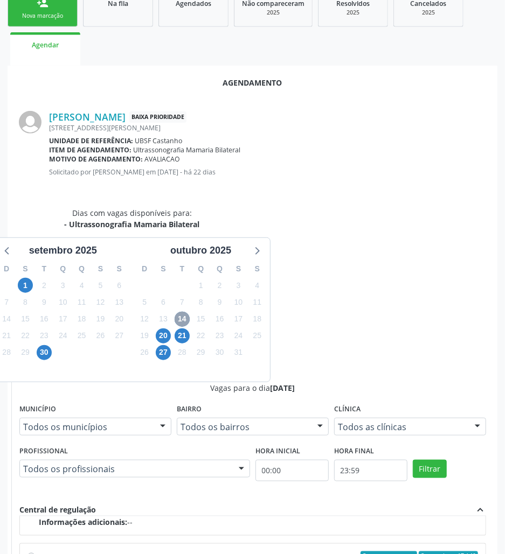
scroll to position [223, 0]
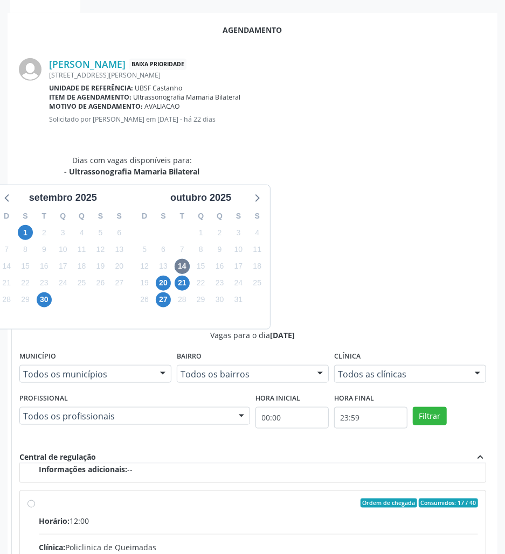
click at [35, 499] on input "Ordem de chegada Consumidos: 17 / 40 Horário: 12:00 Clínica: Policlinica de Que…" at bounding box center [31, 504] width 8 height 10
radio input "true"
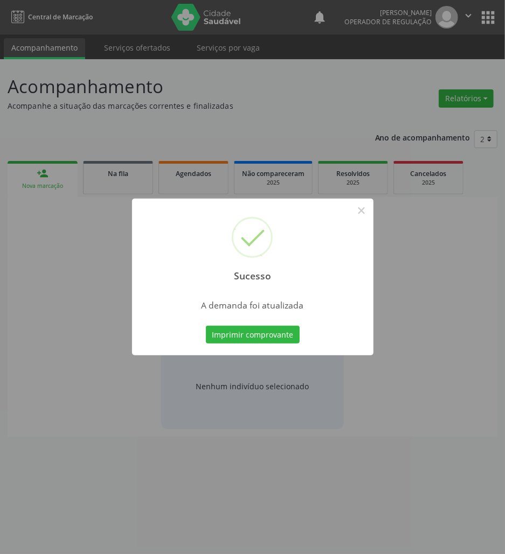
scroll to position [0, 0]
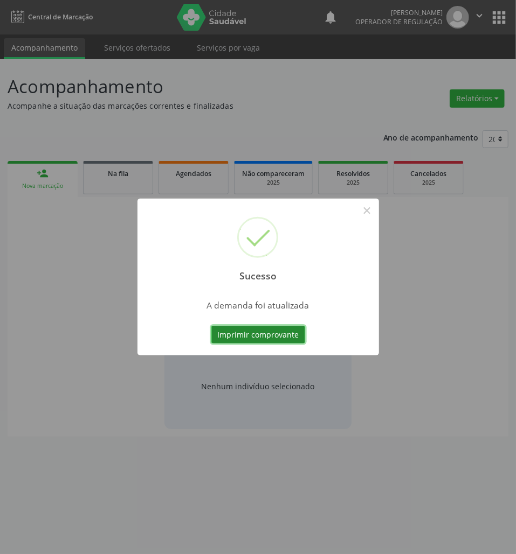
click at [235, 335] on button "Imprimir comprovante" at bounding box center [258, 335] width 94 height 18
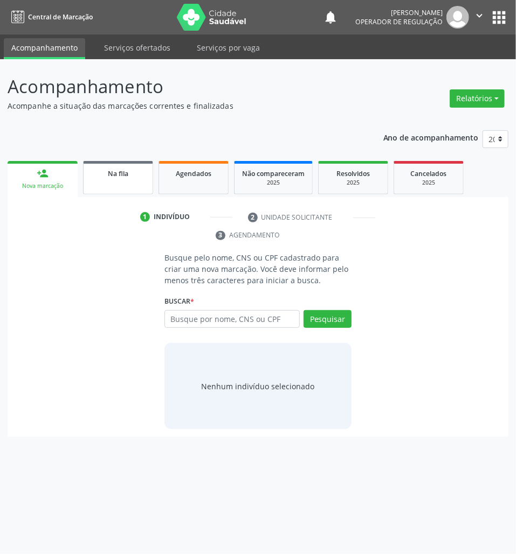
click at [109, 173] on span "Na fila" at bounding box center [118, 173] width 20 height 9
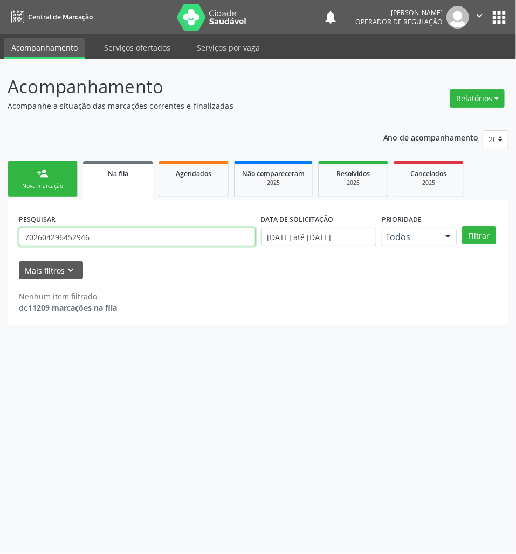
click at [72, 233] on input "702604296452946" at bounding box center [137, 237] width 237 height 18
type input "705407406499290"
click at [462, 226] on button "Filtrar" at bounding box center [479, 235] width 34 height 18
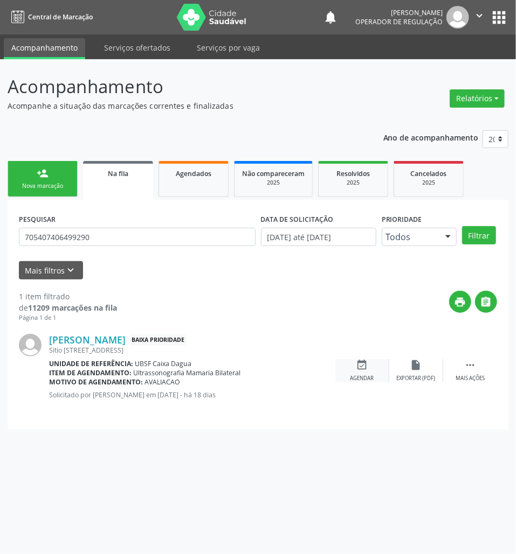
click at [373, 364] on div "event_available Agendar" at bounding box center [362, 370] width 54 height 23
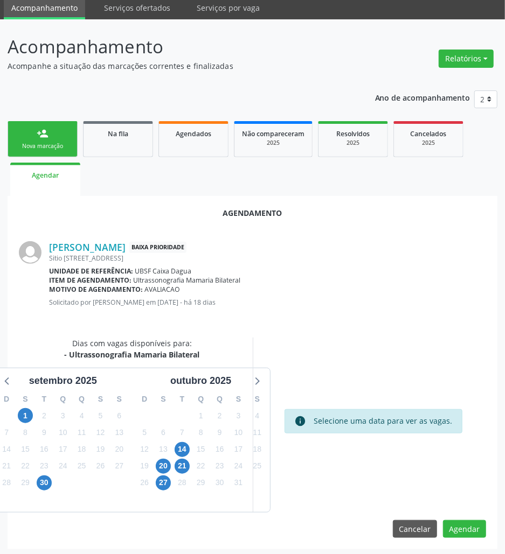
scroll to position [43, 0]
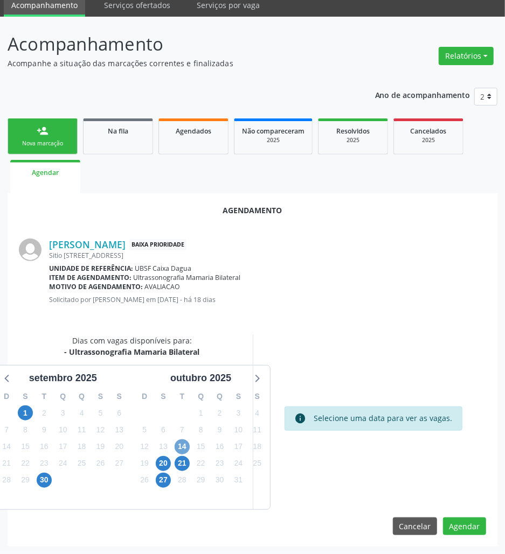
click at [189, 449] on span "14" at bounding box center [182, 447] width 15 height 15
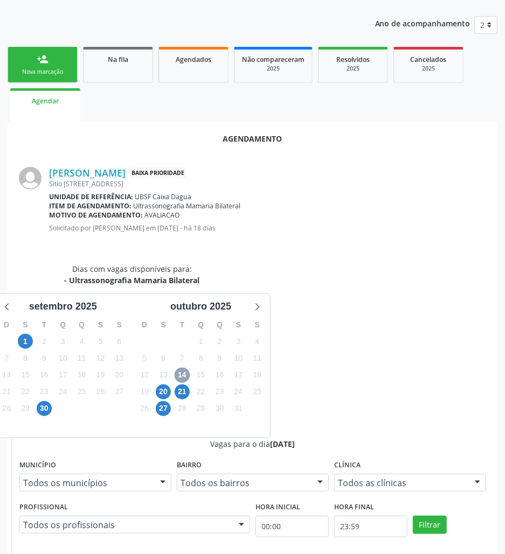
scroll to position [223, 0]
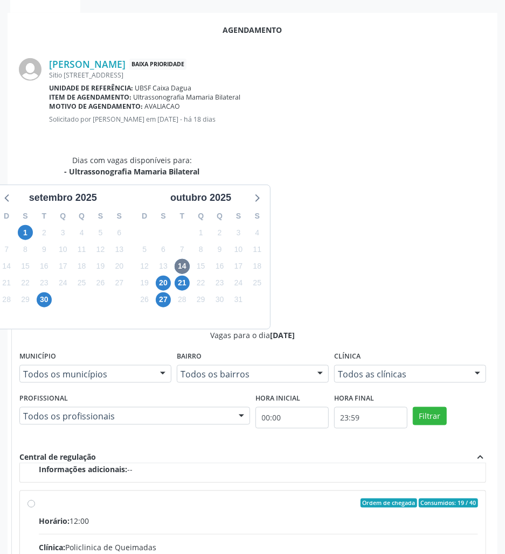
drag, startPoint x: 341, startPoint y: 452, endPoint x: 186, endPoint y: 439, distance: 154.7
click at [35, 499] on input "Ordem de chegada Consumidos: 19 / 40 Horário: 12:00 Clínica: Policlinica de Que…" at bounding box center [31, 504] width 8 height 10
radio input "true"
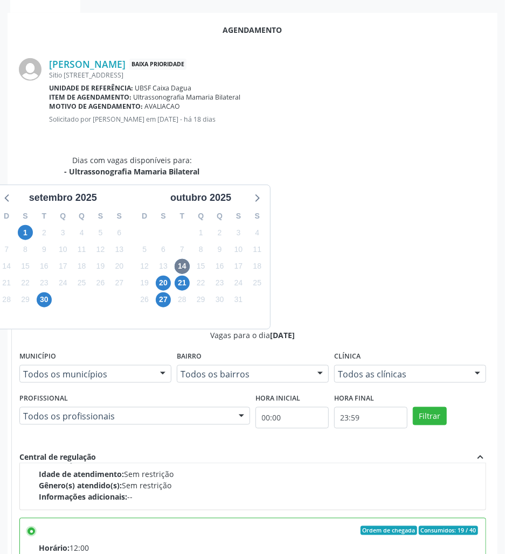
scroll to position [99, 0]
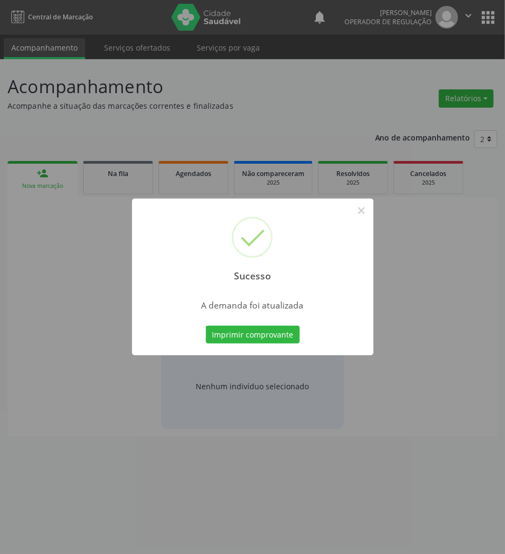
scroll to position [0, 0]
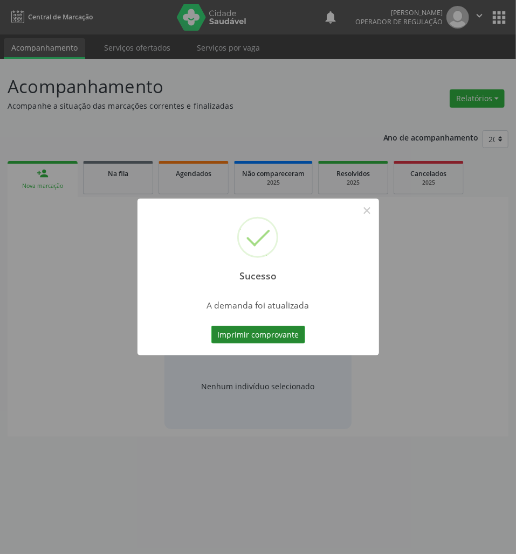
click at [285, 333] on button "Imprimir comprovante" at bounding box center [258, 335] width 94 height 18
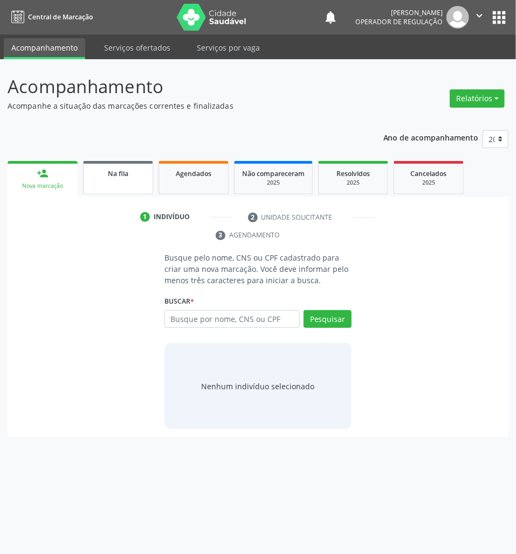
click at [134, 182] on link "Na fila" at bounding box center [118, 177] width 70 height 33
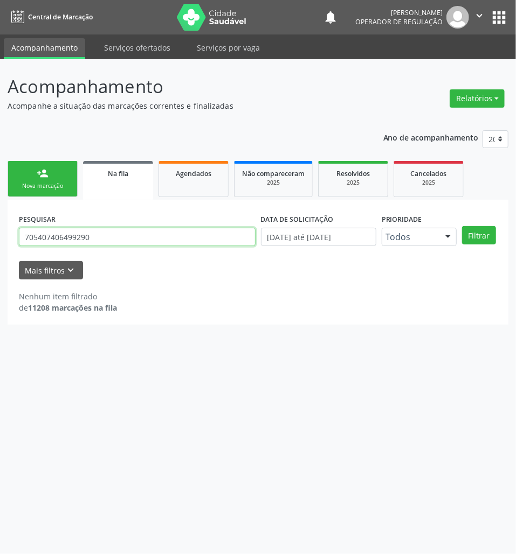
click at [83, 239] on input "705407406499290" at bounding box center [137, 237] width 237 height 18
type input "708700120873099"
click at [462, 226] on button "Filtrar" at bounding box center [479, 235] width 34 height 18
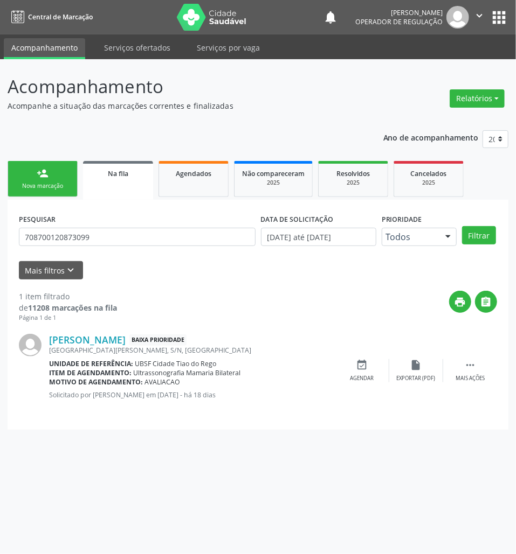
drag, startPoint x: 360, startPoint y: 367, endPoint x: 182, endPoint y: 367, distance: 178.4
click at [360, 367] on icon "event_available" at bounding box center [362, 365] width 12 height 12
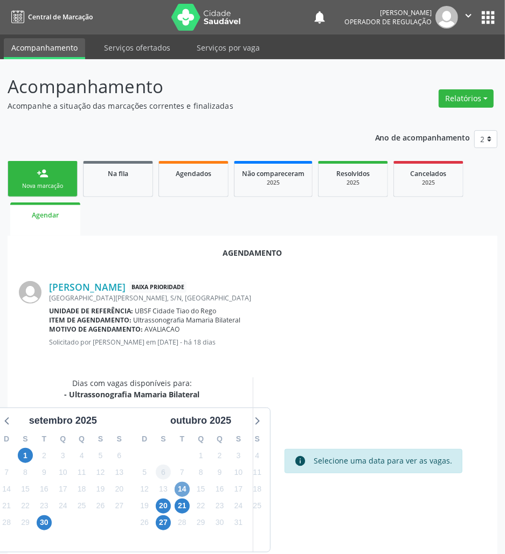
drag, startPoint x: 181, startPoint y: 489, endPoint x: 159, endPoint y: 477, distance: 24.9
click at [180, 489] on span "14" at bounding box center [182, 489] width 15 height 15
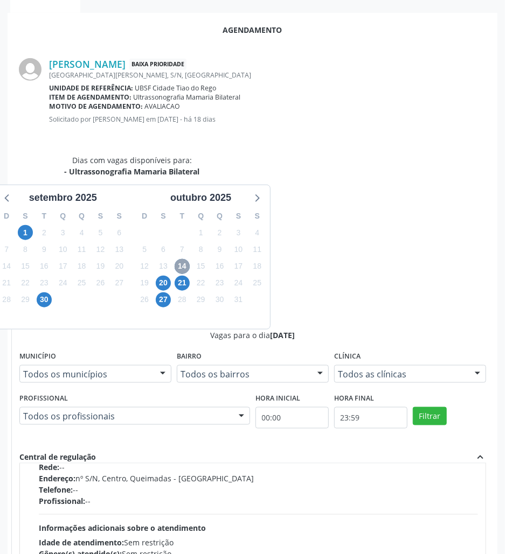
scroll to position [171, 0]
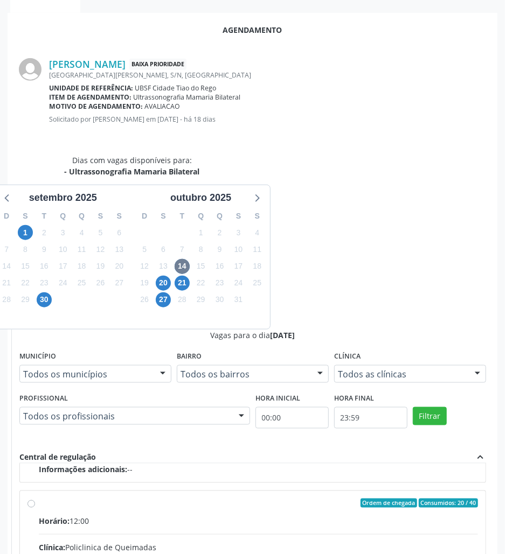
click at [35, 499] on input "Ordem de chegada Consumidos: 20 / 40 Horário: 12:00 Clínica: Policlinica de Que…" at bounding box center [31, 504] width 8 height 10
radio input "true"
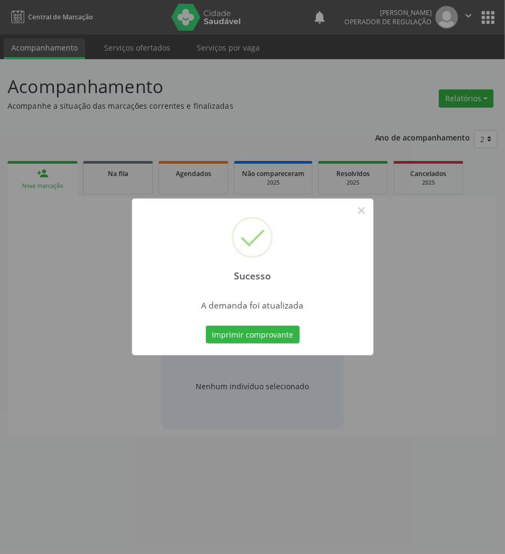
scroll to position [0, 0]
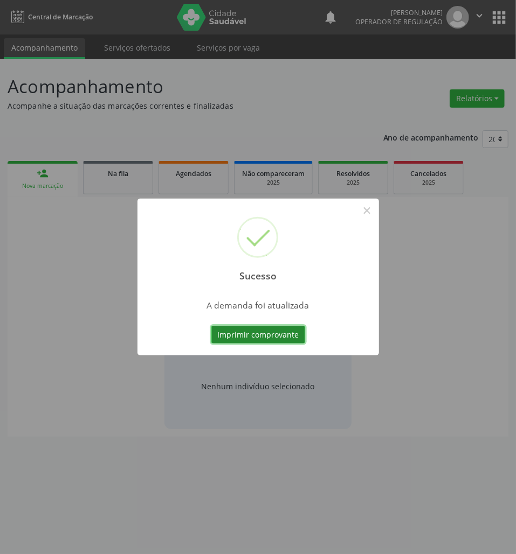
click at [274, 335] on button "Imprimir comprovante" at bounding box center [258, 335] width 94 height 18
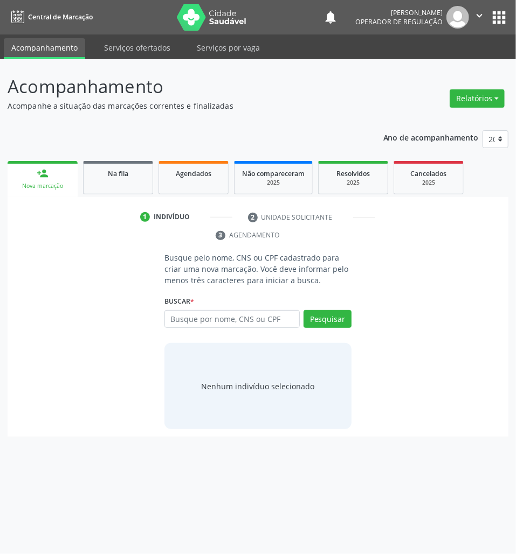
click at [121, 197] on div "1 Indivíduo 2 Unidade solicitante 3 Agendamento Busque pelo nome, CNS ou CPF ca…" at bounding box center [258, 317] width 501 height 240
click at [119, 191] on link "Na fila" at bounding box center [118, 177] width 70 height 33
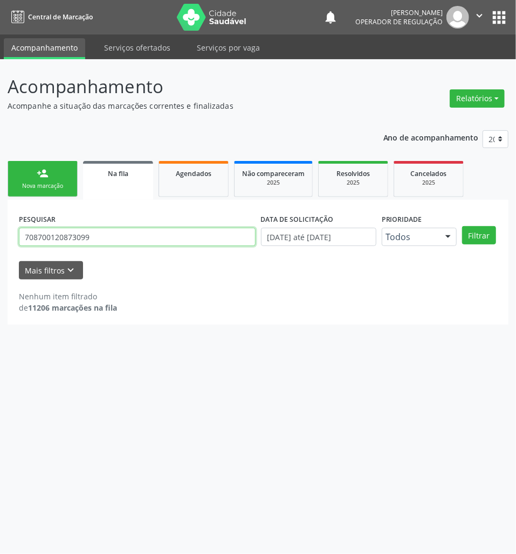
click at [89, 244] on input "708700120873099" at bounding box center [137, 237] width 237 height 18
type input "700305979899830"
click at [462, 226] on button "Filtrar" at bounding box center [479, 235] width 34 height 18
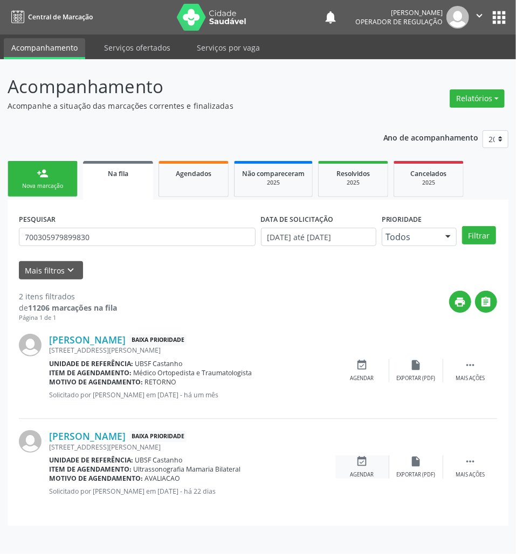
click at [376, 467] on div "event_available Agendar" at bounding box center [362, 467] width 54 height 23
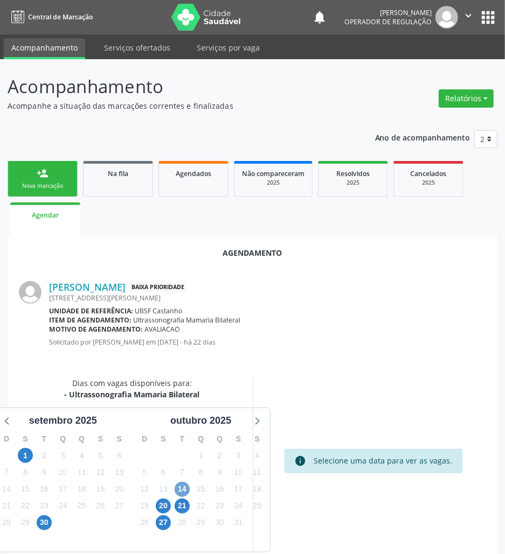
click at [186, 492] on span "14" at bounding box center [182, 489] width 15 height 15
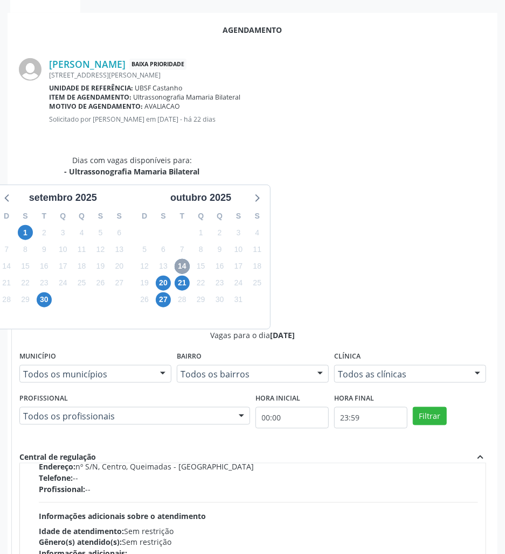
scroll to position [171, 0]
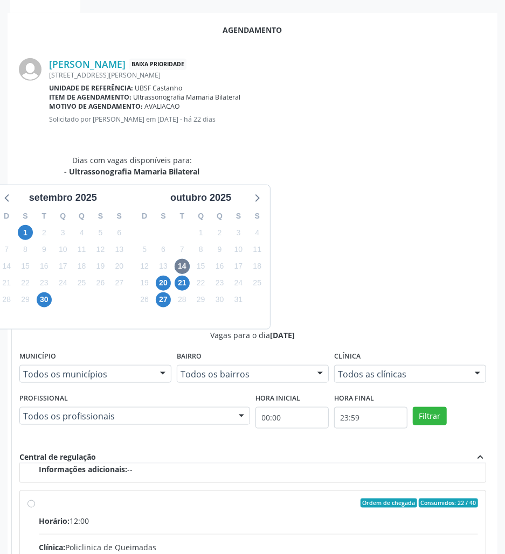
click at [35, 499] on input "Ordem de chegada Consumidos: 22 / 40 Horário: 12:00 Clínica: Policlinica de Que…" at bounding box center [31, 504] width 8 height 10
radio input "true"
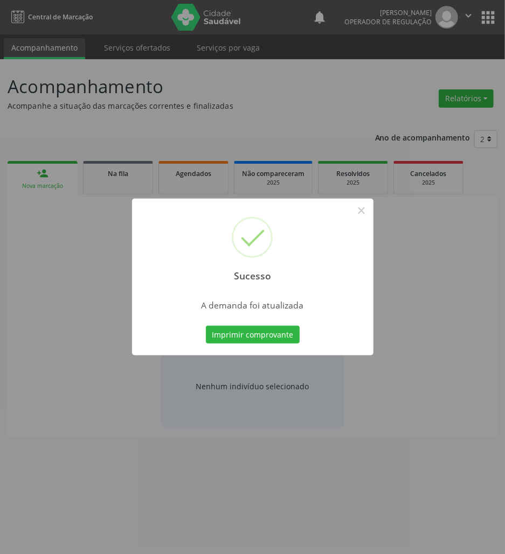
scroll to position [0, 0]
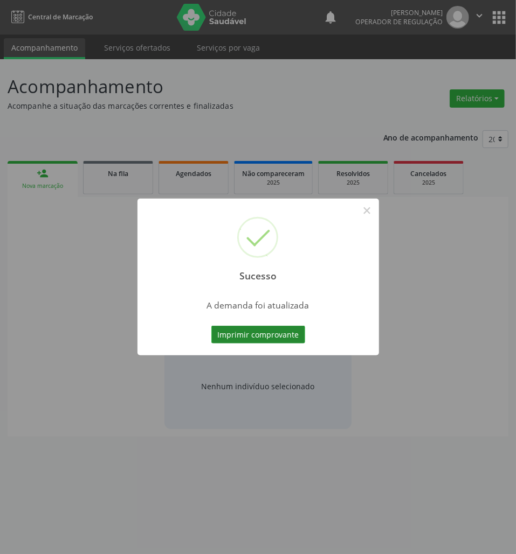
click at [274, 335] on button "Imprimir comprovante" at bounding box center [258, 335] width 94 height 18
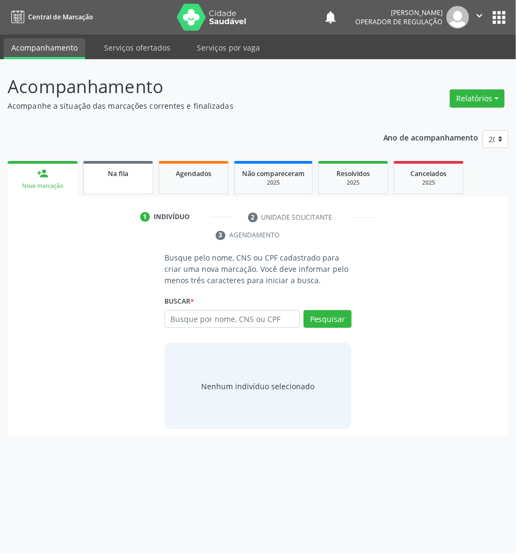
click at [136, 168] on div "Na fila" at bounding box center [118, 173] width 54 height 11
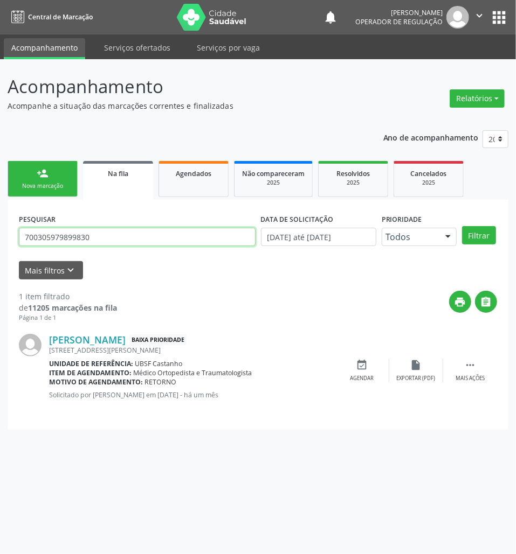
click at [104, 237] on input "700305979899830" at bounding box center [137, 237] width 237 height 18
click at [110, 235] on input "700305979899830" at bounding box center [137, 237] width 237 height 18
click at [462, 226] on button "Filtrar" at bounding box center [479, 235] width 34 height 18
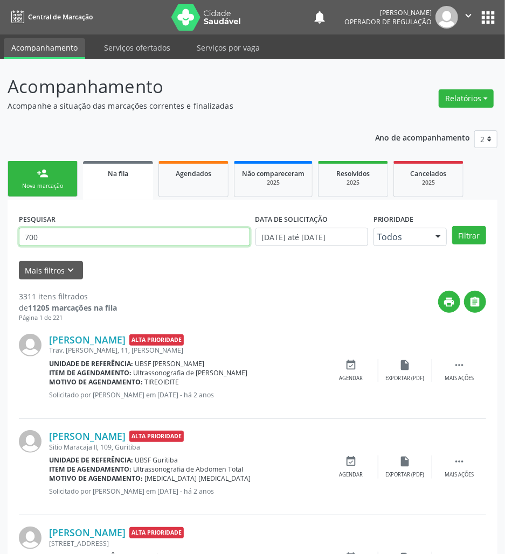
click at [100, 236] on input "700" at bounding box center [134, 237] width 231 height 18
type input "702404078161828"
click at [452, 226] on button "Filtrar" at bounding box center [469, 235] width 34 height 18
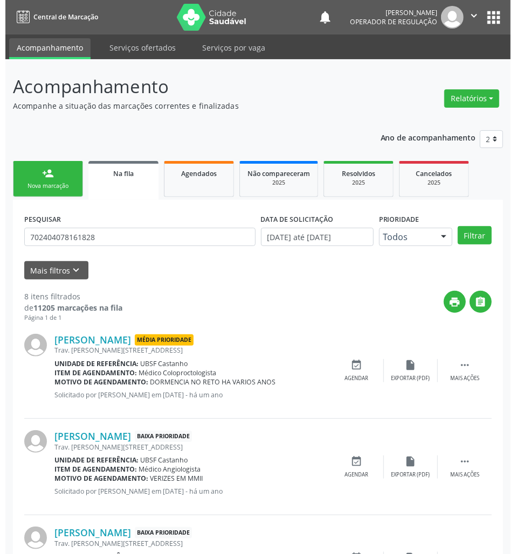
scroll to position [289, 0]
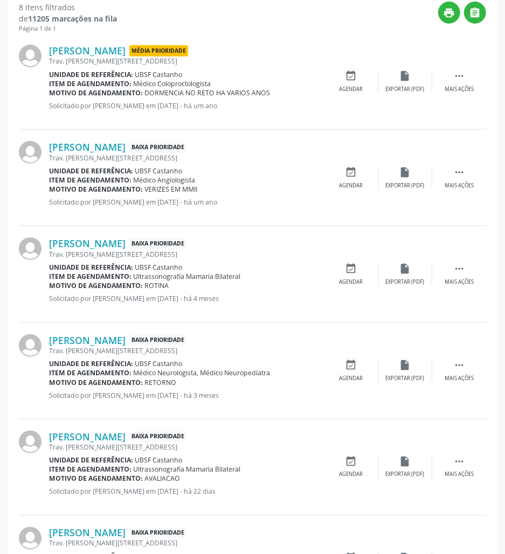
click at [468, 261] on div "[PERSON_NAME] Baixa Prioridade Trav. [PERSON_NAME][STREET_ADDRESS] Unidade de r…" at bounding box center [252, 274] width 467 height 96
click at [468, 267] on div " Mais ações" at bounding box center [459, 274] width 54 height 23
click at [357, 271] on div "cancel Cancelar" at bounding box center [351, 274] width 54 height 23
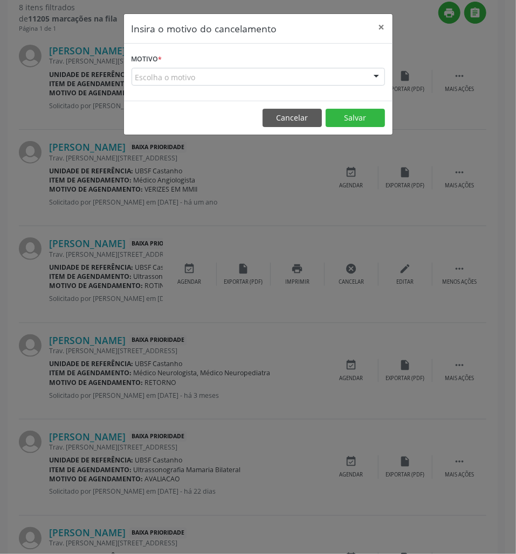
drag, startPoint x: 261, startPoint y: 67, endPoint x: 261, endPoint y: 75, distance: 8.1
click at [261, 68] on div "Escolha o motivo" at bounding box center [257, 77] width 253 height 18
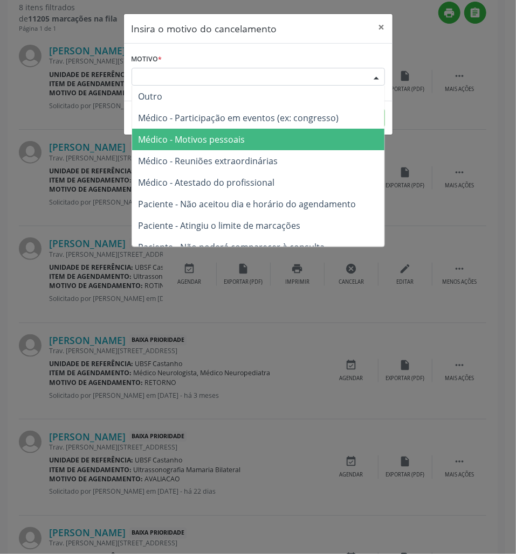
click at [251, 138] on span "Médico - Motivos pessoais" at bounding box center [258, 140] width 252 height 22
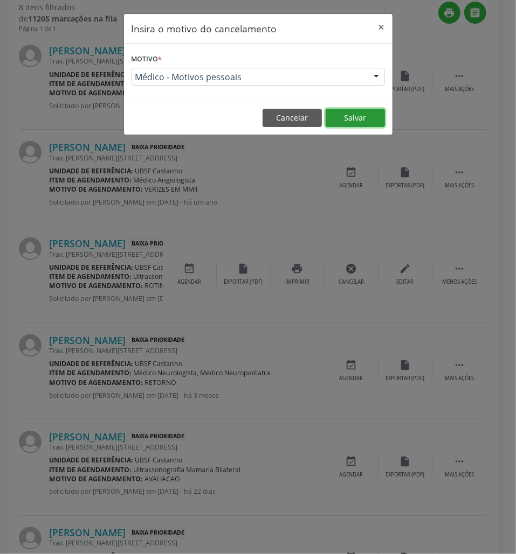
click at [360, 115] on button "Salvar" at bounding box center [354, 118] width 59 height 18
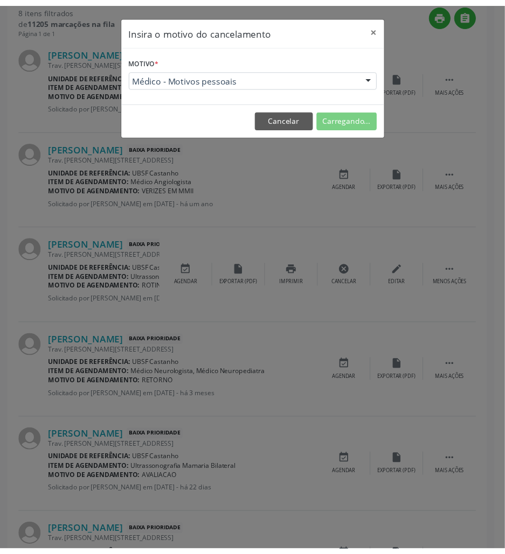
scroll to position [0, 0]
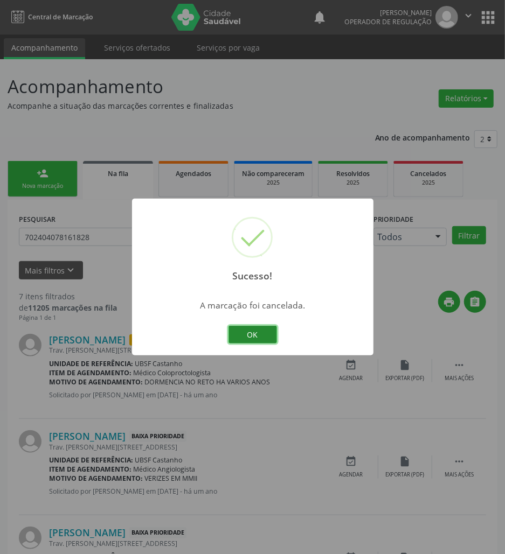
click at [270, 332] on button "OK" at bounding box center [252, 335] width 48 height 18
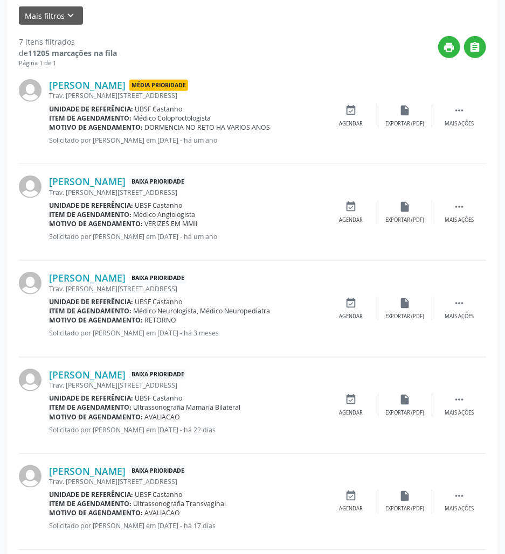
scroll to position [431, 0]
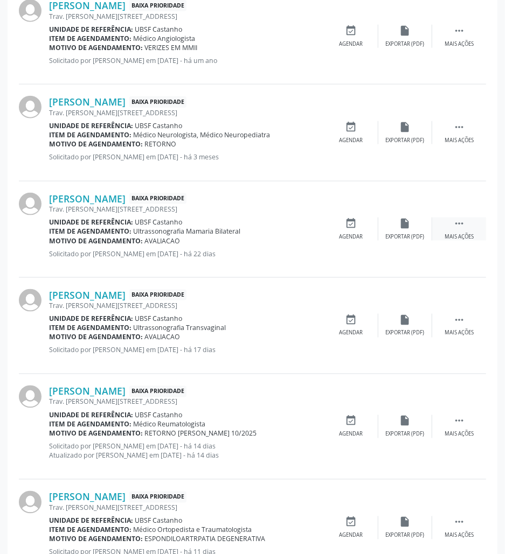
click at [454, 227] on icon "" at bounding box center [459, 224] width 12 height 12
click at [299, 226] on icon "print" at bounding box center [298, 224] width 12 height 12
click at [189, 229] on icon "event_available" at bounding box center [190, 224] width 12 height 12
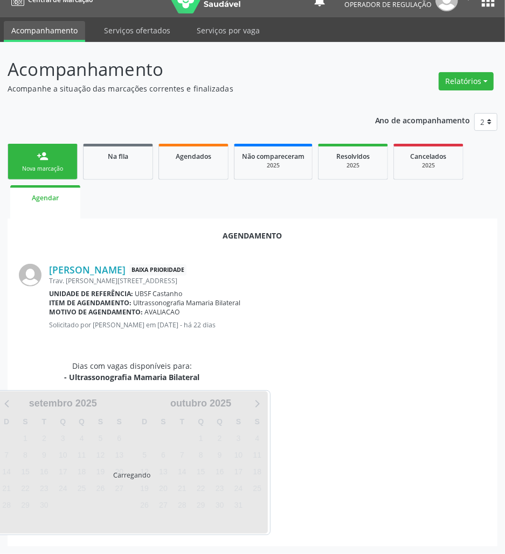
scroll to position [43, 0]
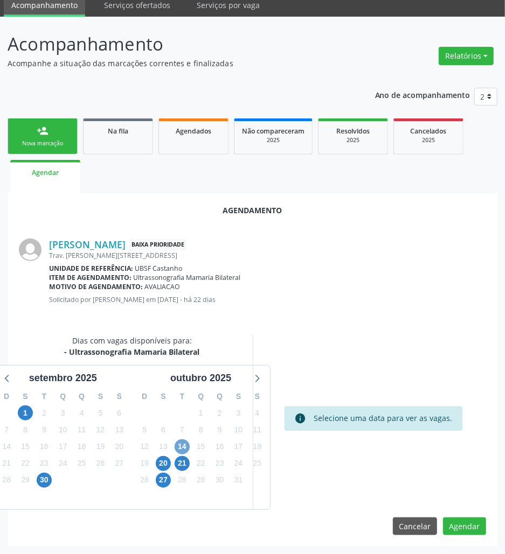
click at [178, 447] on span "14" at bounding box center [182, 447] width 15 height 15
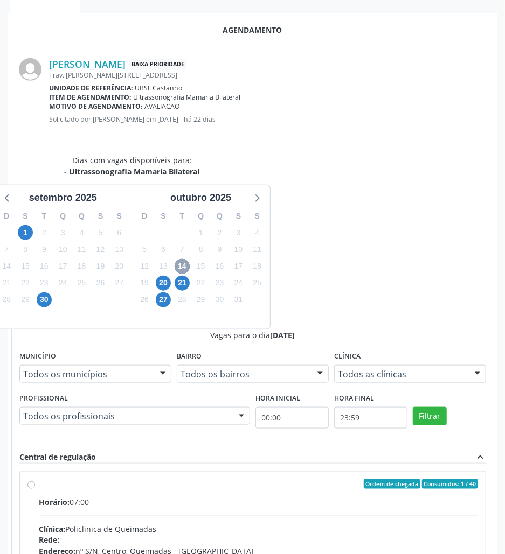
scroll to position [171, 0]
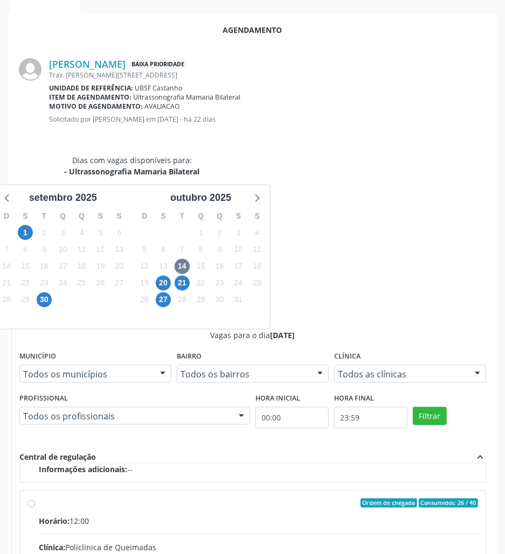
click at [35, 499] on input "Ordem de chegada Consumidos: 26 / 40 Horário: 12:00 Clínica: Policlinica de Que…" at bounding box center [31, 504] width 8 height 10
radio input "true"
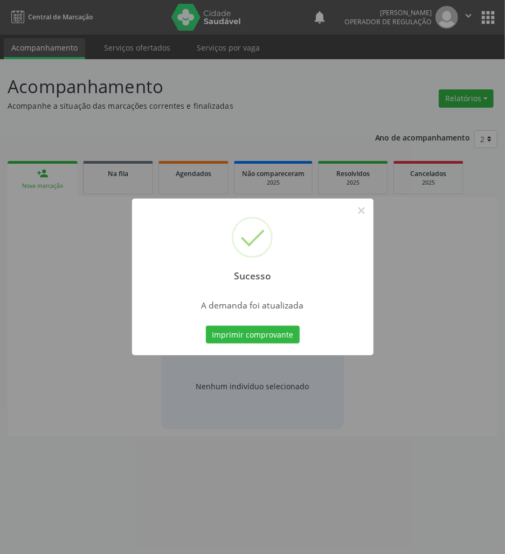
scroll to position [0, 0]
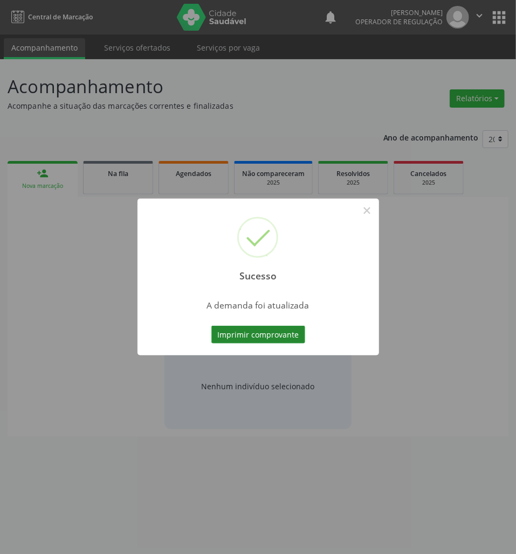
click at [254, 341] on button "Imprimir comprovante" at bounding box center [258, 335] width 94 height 18
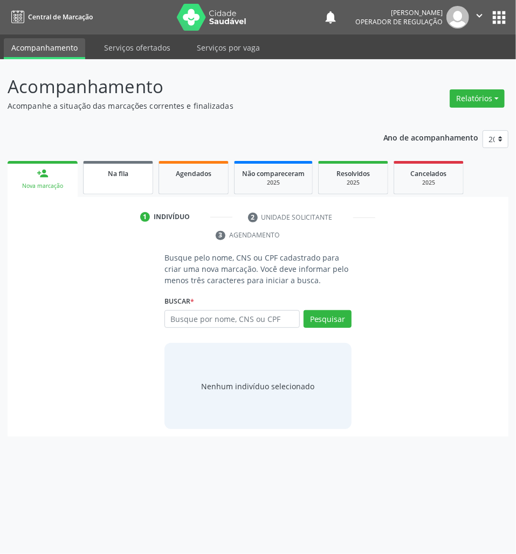
click at [141, 184] on link "Na fila" at bounding box center [118, 177] width 70 height 33
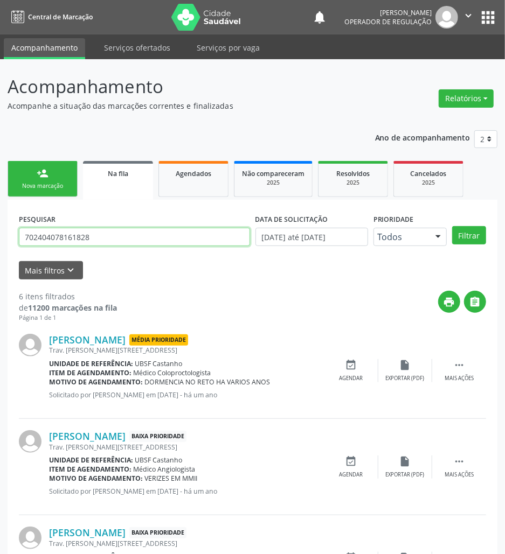
click at [108, 245] on input "702404078161828" at bounding box center [134, 237] width 231 height 18
type input "704605618175926"
click at [452, 226] on button "Filtrar" at bounding box center [469, 235] width 34 height 18
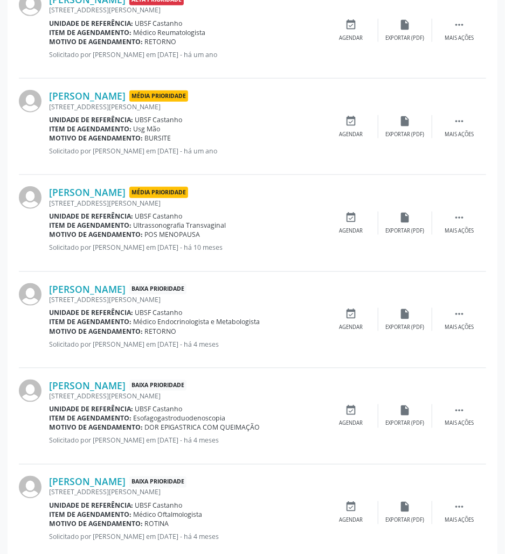
scroll to position [463, 0]
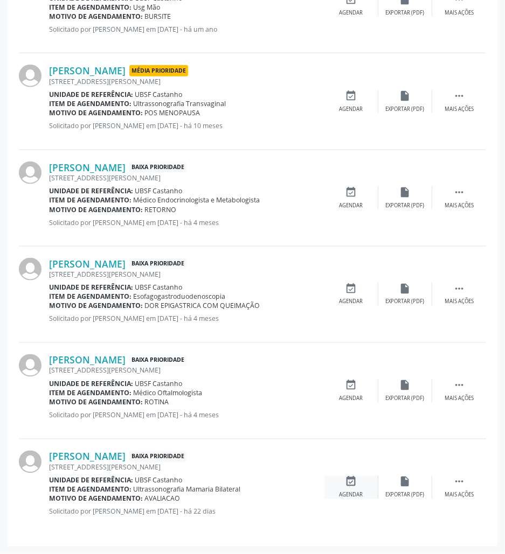
click at [348, 488] on icon "event_available" at bounding box center [351, 482] width 12 height 12
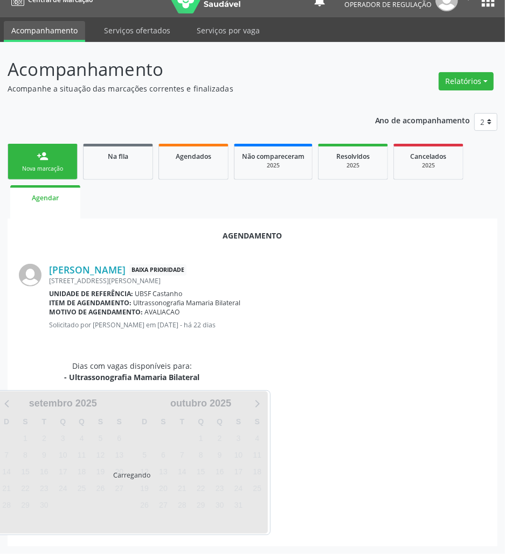
scroll to position [0, 0]
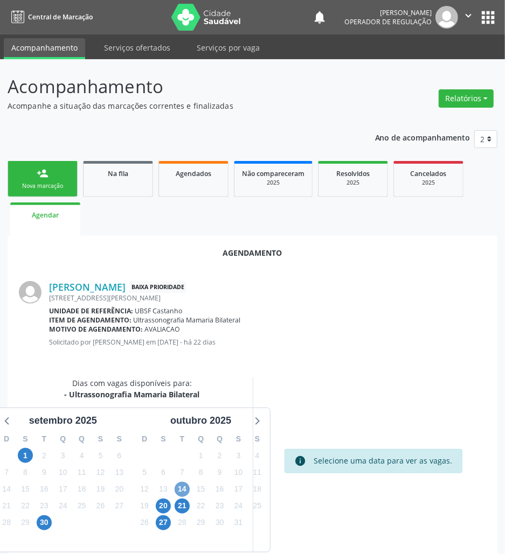
click at [178, 490] on span "14" at bounding box center [182, 489] width 15 height 15
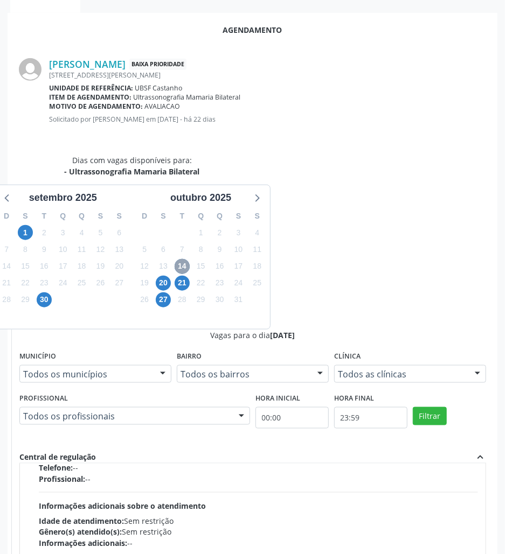
scroll to position [171, 0]
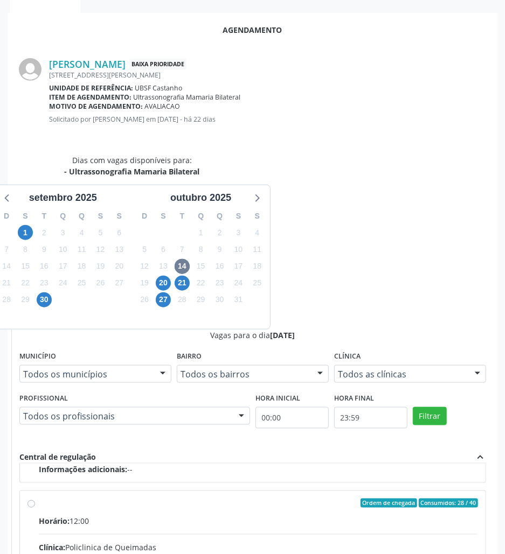
click at [35, 499] on input "Ordem de chegada Consumidos: 28 / 40 Horário: 12:00 Clínica: Policlinica de Que…" at bounding box center [31, 504] width 8 height 10
radio input "true"
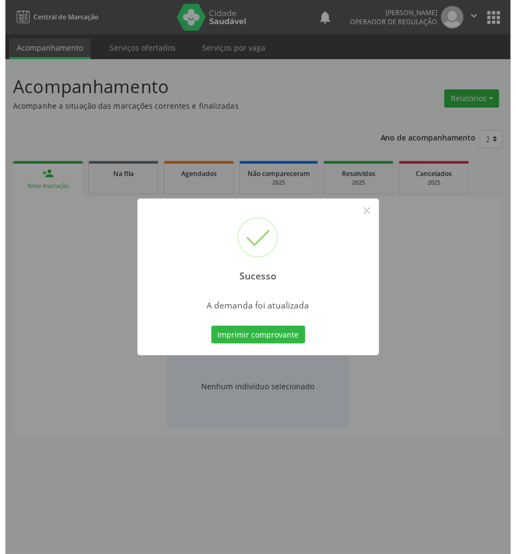
scroll to position [0, 0]
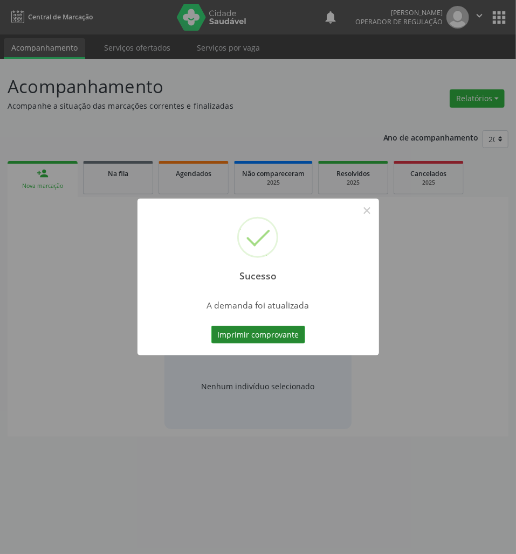
click at [279, 326] on button "Imprimir comprovante" at bounding box center [258, 335] width 94 height 18
